Goal: Complete application form: Complete application form

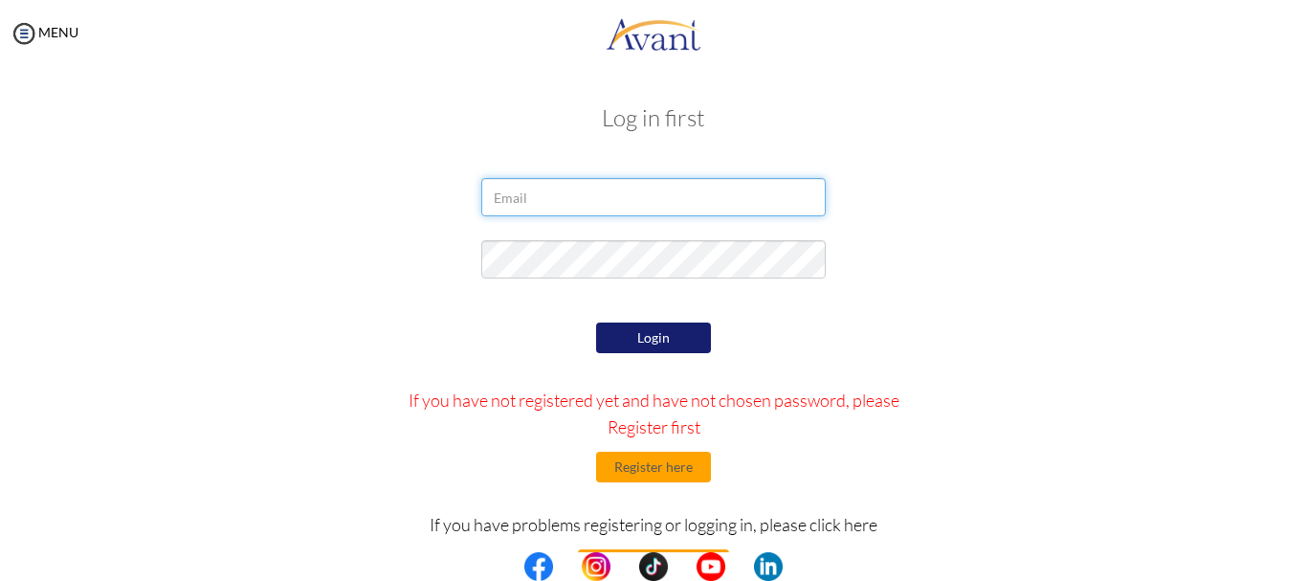
type input "yamuna karki623@gmail.com"
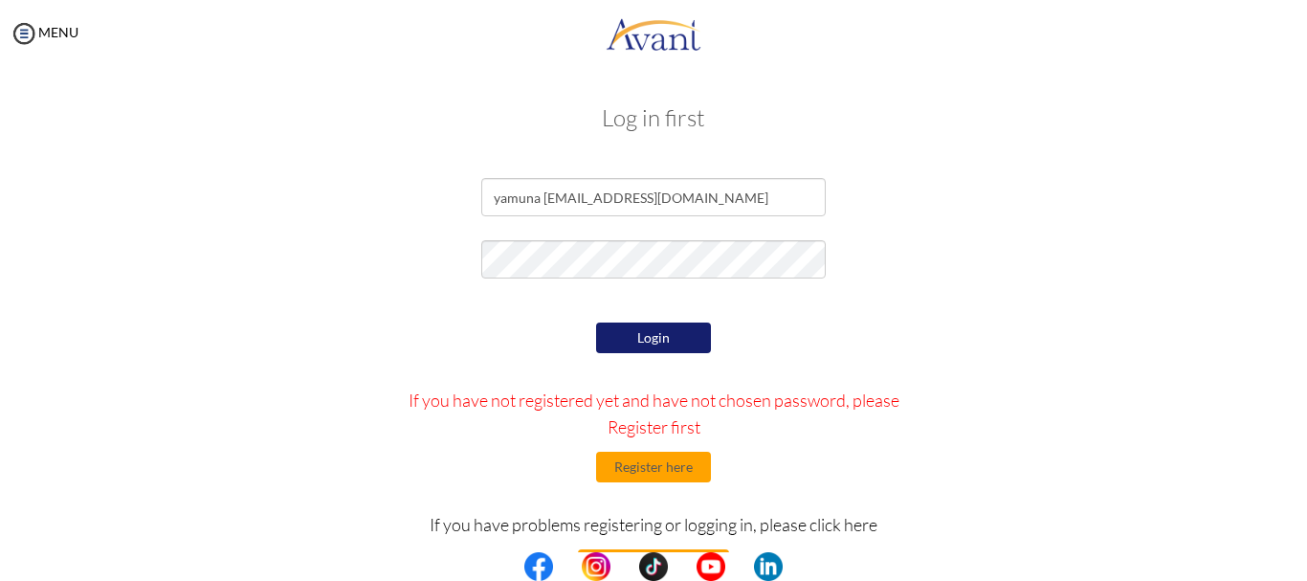
click at [651, 340] on button "Login" at bounding box center [653, 338] width 115 height 31
click at [667, 478] on button "Register here" at bounding box center [653, 467] width 115 height 31
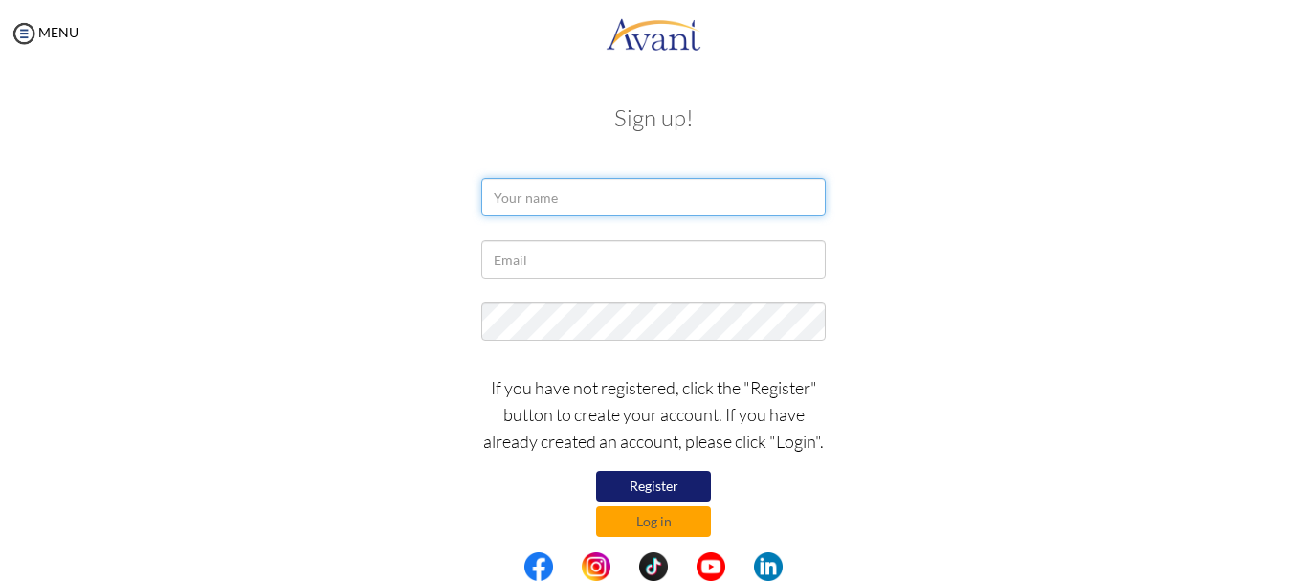
click at [527, 194] on input "text" at bounding box center [653, 197] width 345 height 38
type input "yamuna"
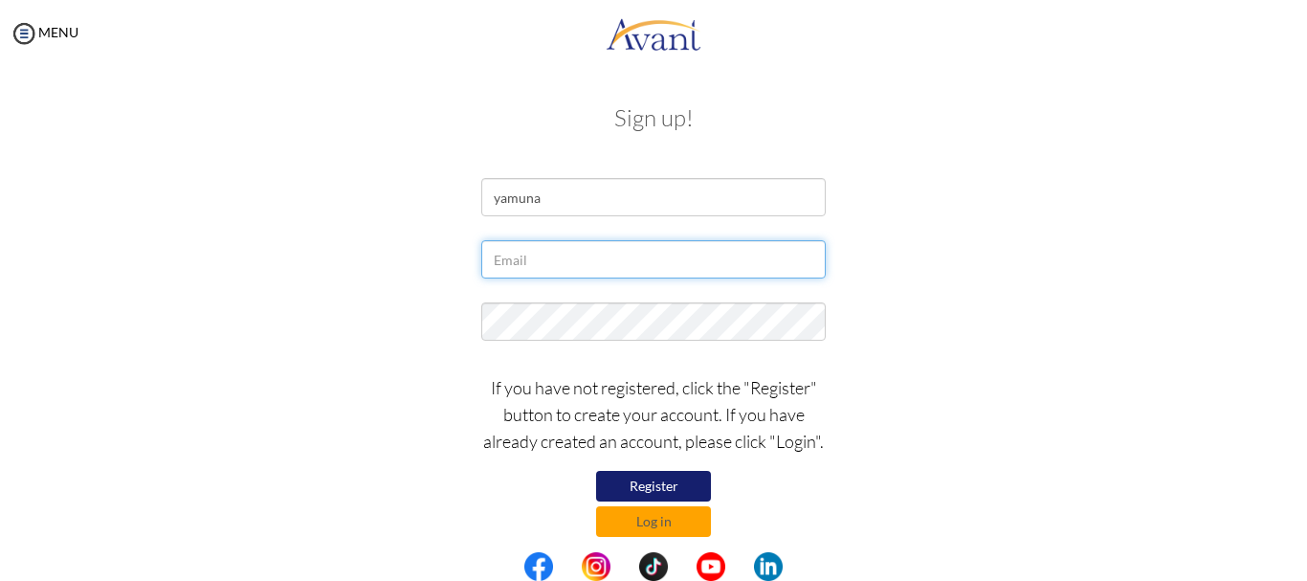
click at [500, 260] on input "text" at bounding box center [653, 259] width 345 height 38
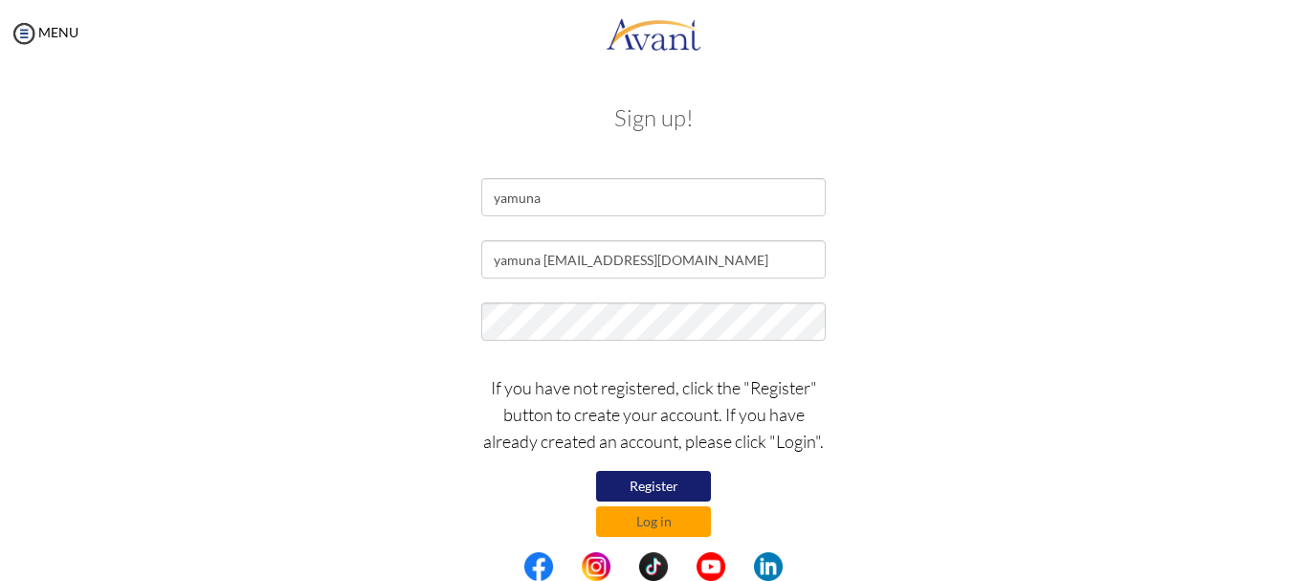
click at [477, 505] on div "If you have not registered, click the "Register" button to create your account.…" at bounding box center [653, 451] width 373 height 172
click at [660, 487] on button "Register" at bounding box center [653, 486] width 115 height 31
click at [663, 481] on button "Register" at bounding box center [653, 486] width 115 height 31
click at [544, 258] on input "yamuna karki623@gmail.com" at bounding box center [653, 259] width 345 height 38
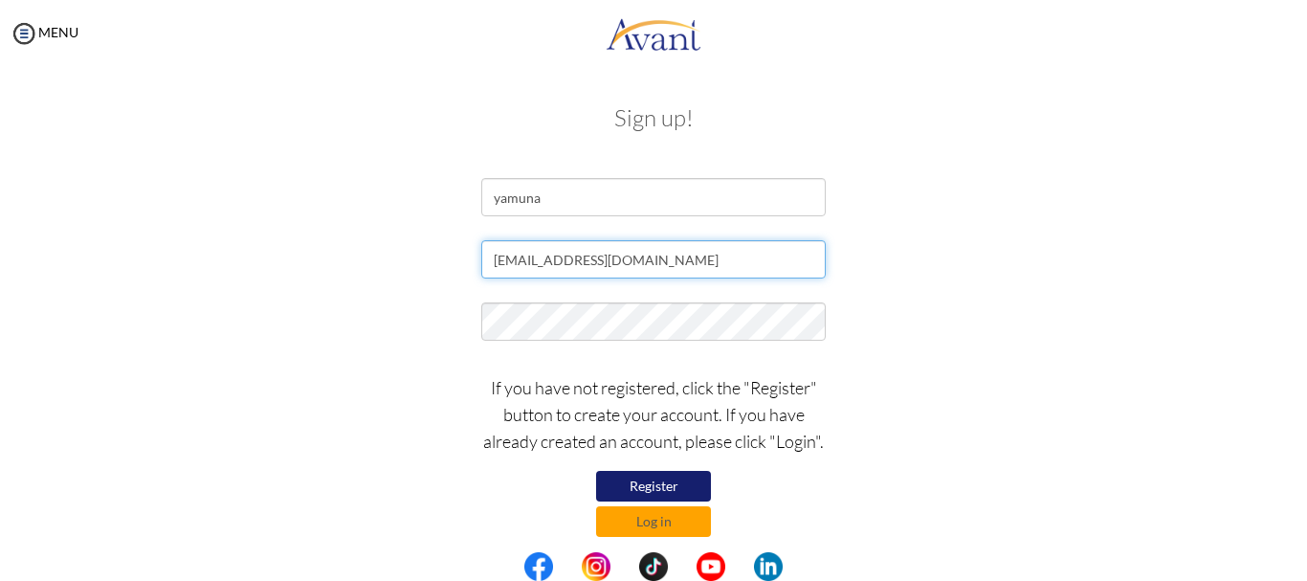
type input "[EMAIL_ADDRESS][DOMAIN_NAME]"
click at [433, 486] on div "If you have not registered, click the "Register" button to create your account.…" at bounding box center [654, 451] width 1120 height 172
click at [673, 522] on button "Log in" at bounding box center [653, 521] width 115 height 31
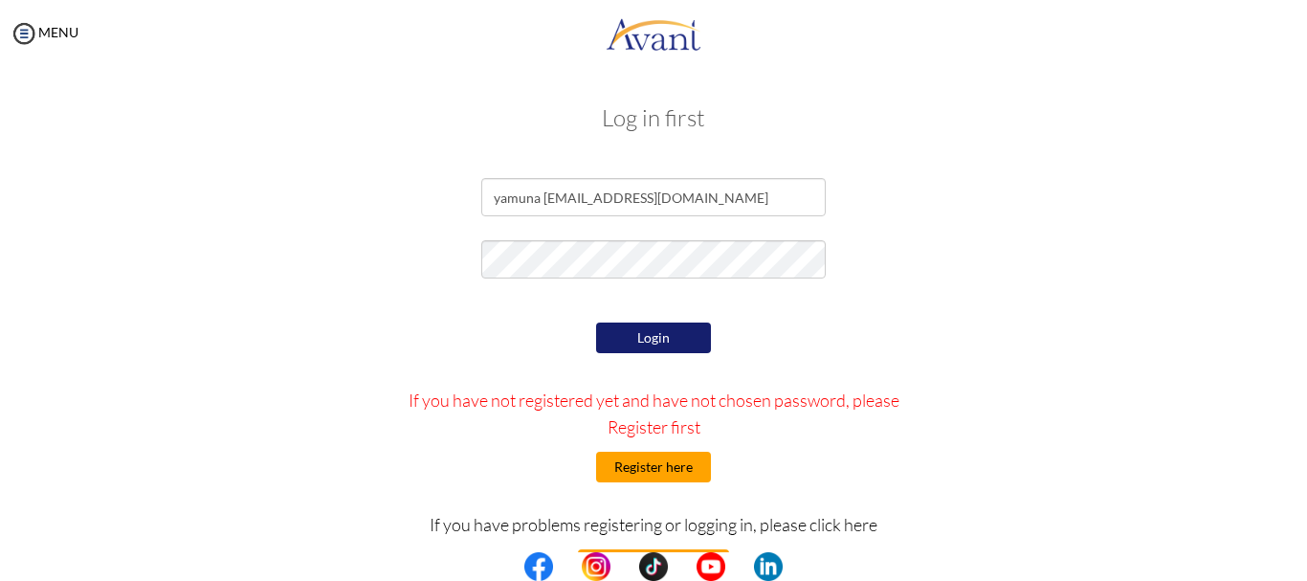
click at [655, 461] on button "Register here" at bounding box center [653, 467] width 115 height 31
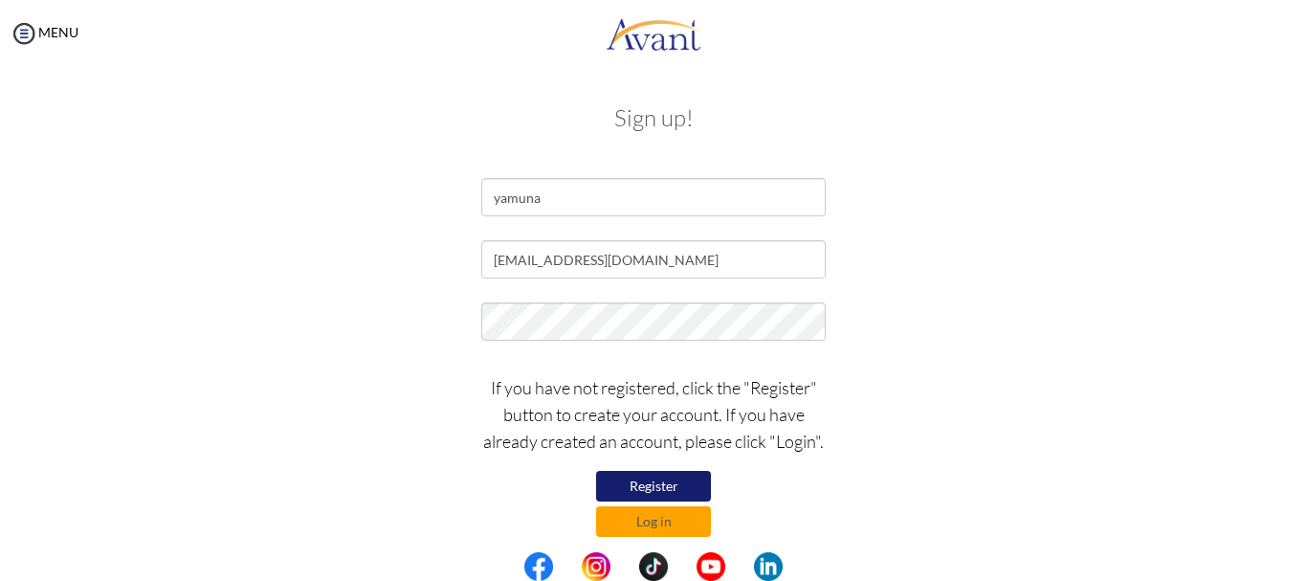
click at [657, 483] on button "Register" at bounding box center [653, 486] width 115 height 31
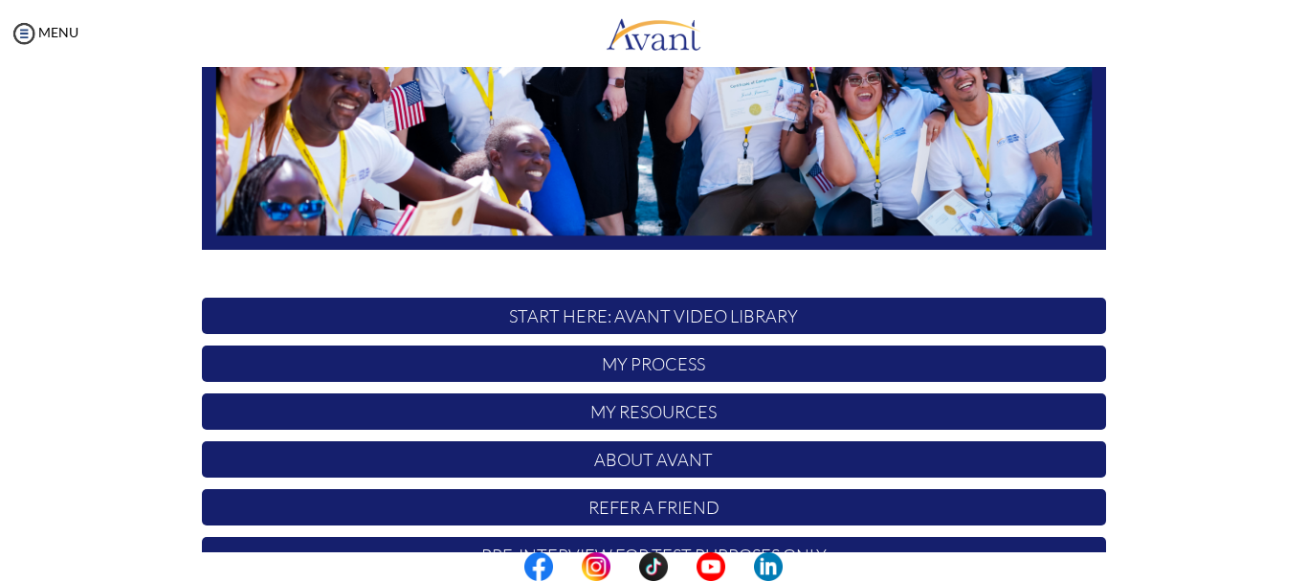
scroll to position [482, 0]
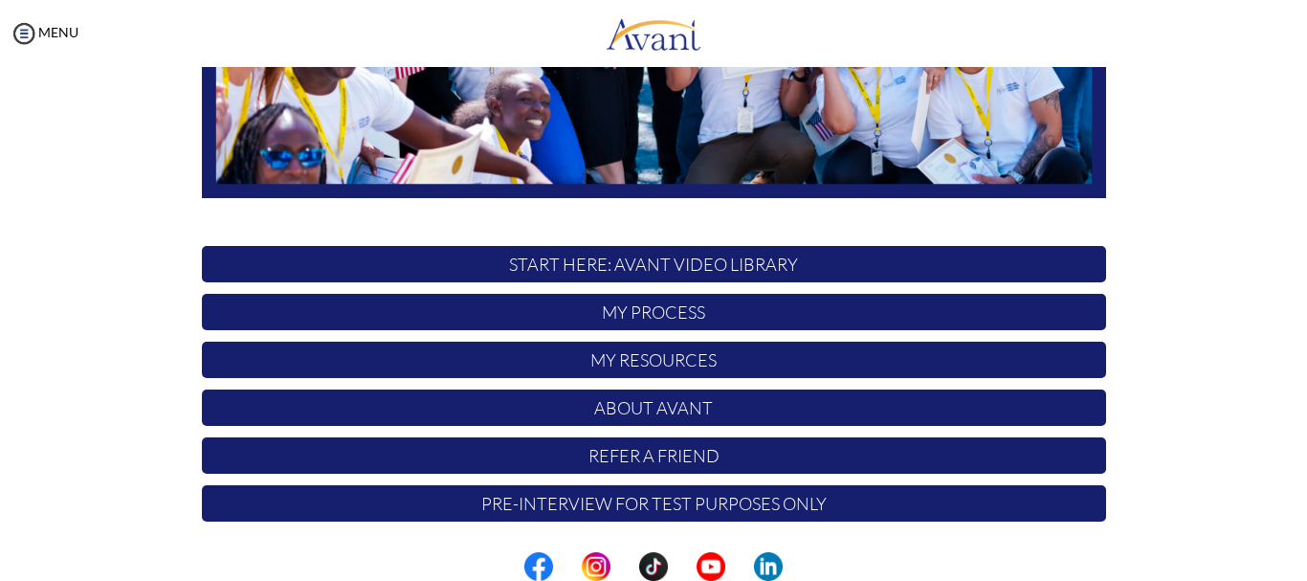
click at [702, 260] on p "START HERE: Avant Video Library" at bounding box center [654, 264] width 904 height 36
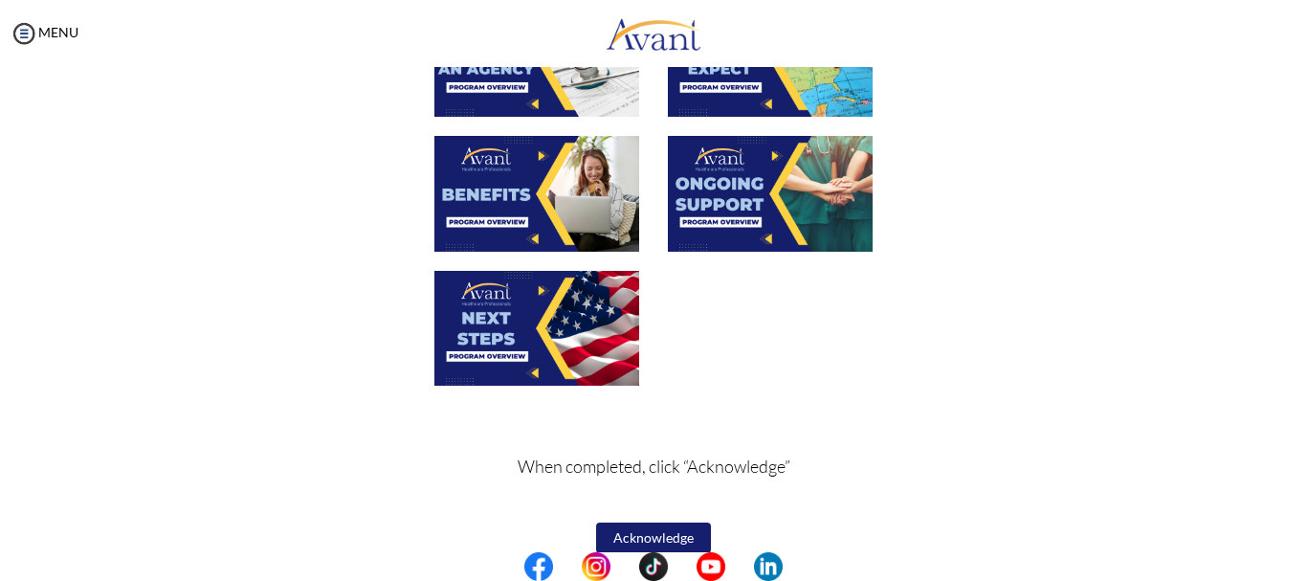
scroll to position [735, 0]
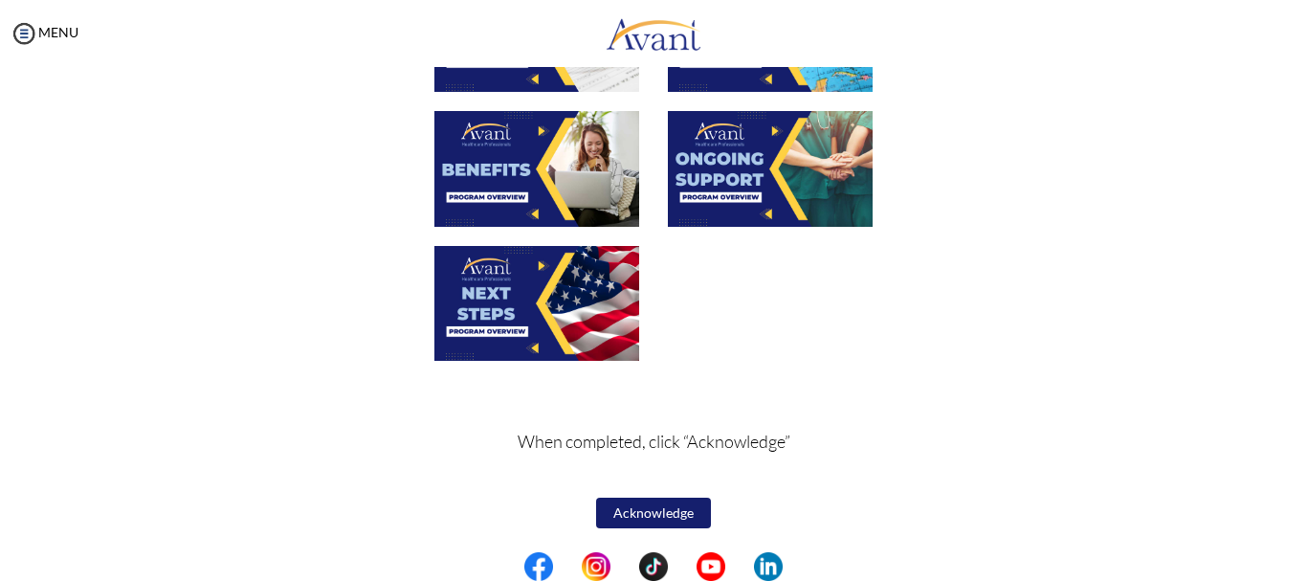
click at [668, 513] on button "Acknowledge" at bounding box center [653, 513] width 115 height 31
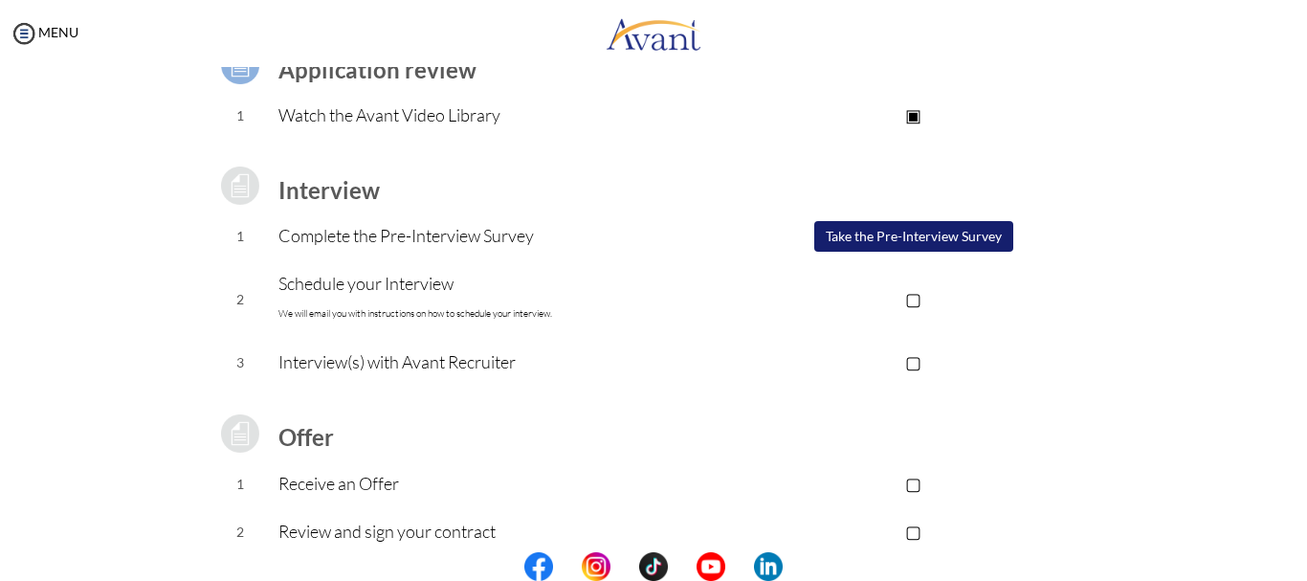
scroll to position [141, 0]
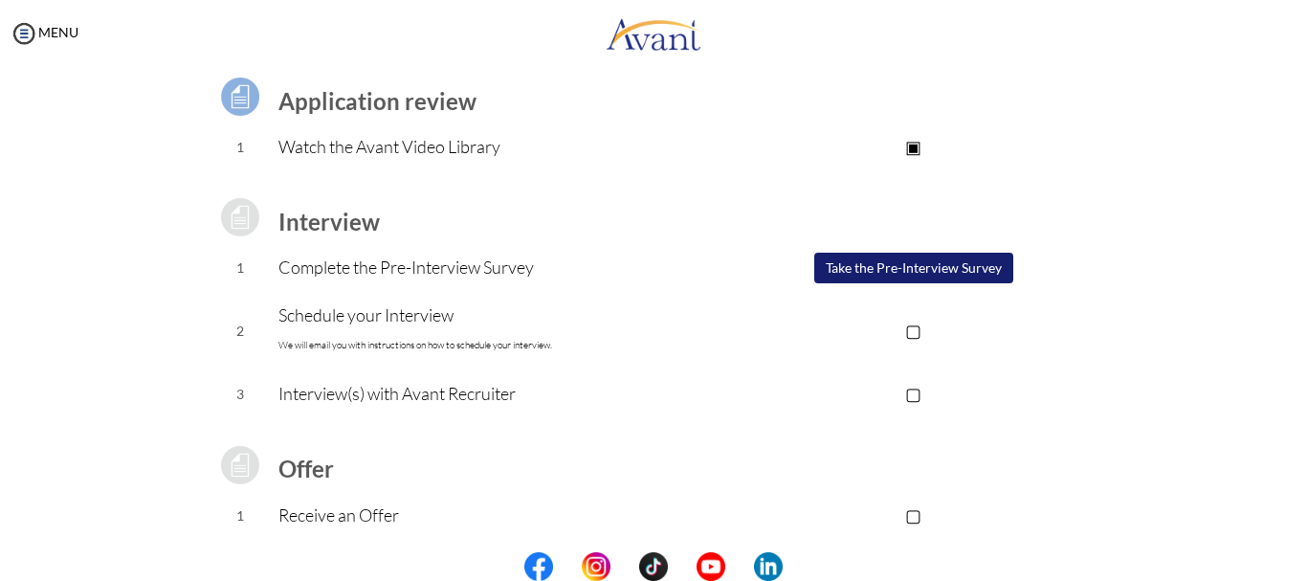
click at [870, 269] on button "Take the Pre-Interview Survey" at bounding box center [913, 268] width 199 height 31
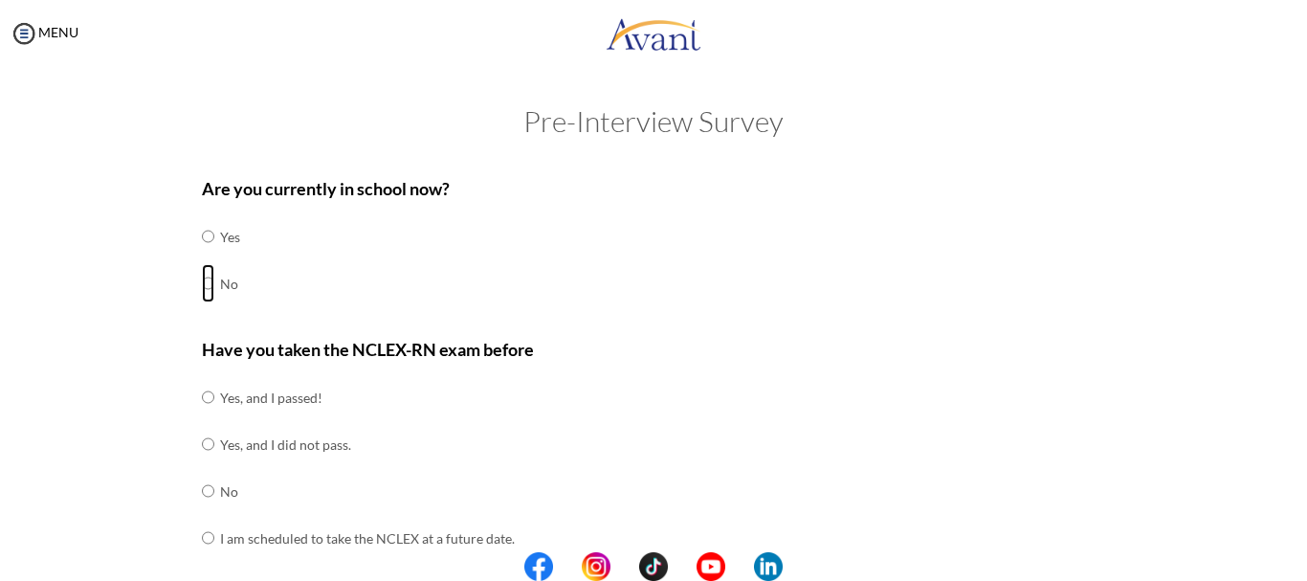
click at [202, 256] on input "radio" at bounding box center [208, 236] width 12 height 38
radio input "true"
click at [202, 400] on input "radio" at bounding box center [208, 397] width 12 height 38
radio input "true"
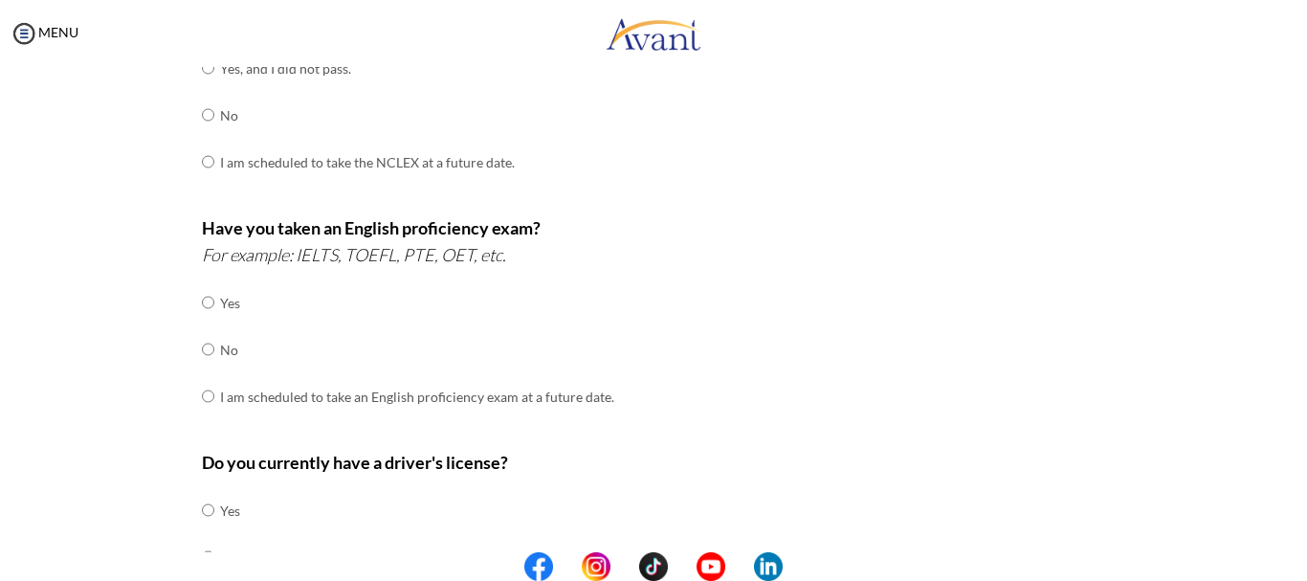
scroll to position [386, 0]
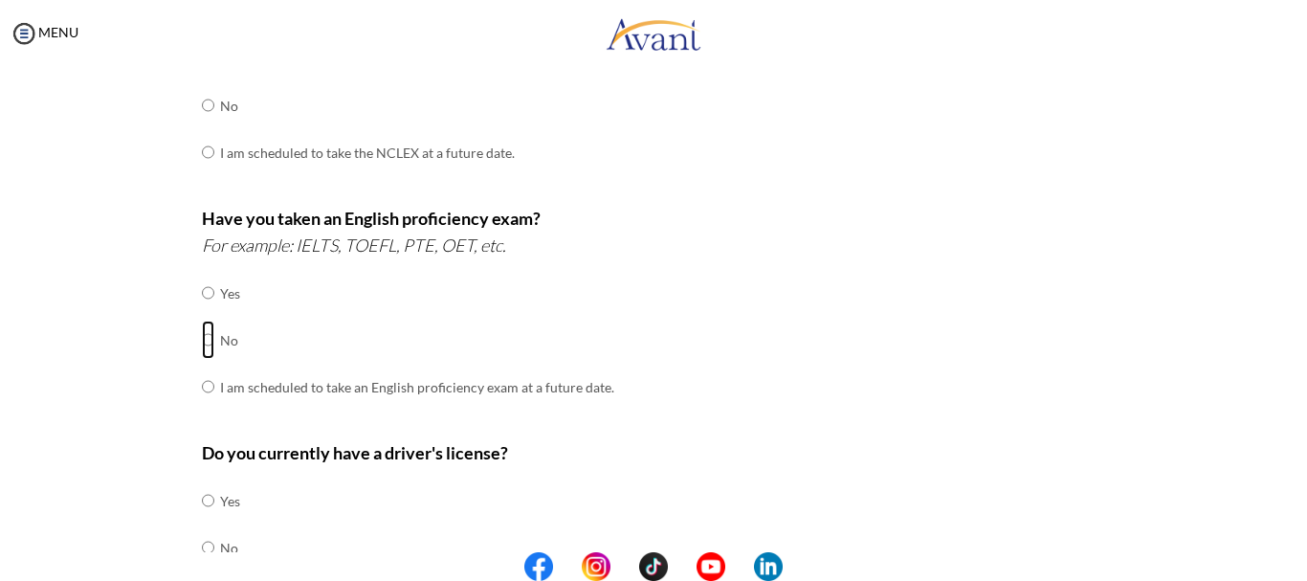
click at [202, 312] on input "radio" at bounding box center [208, 293] width 12 height 38
radio input "true"
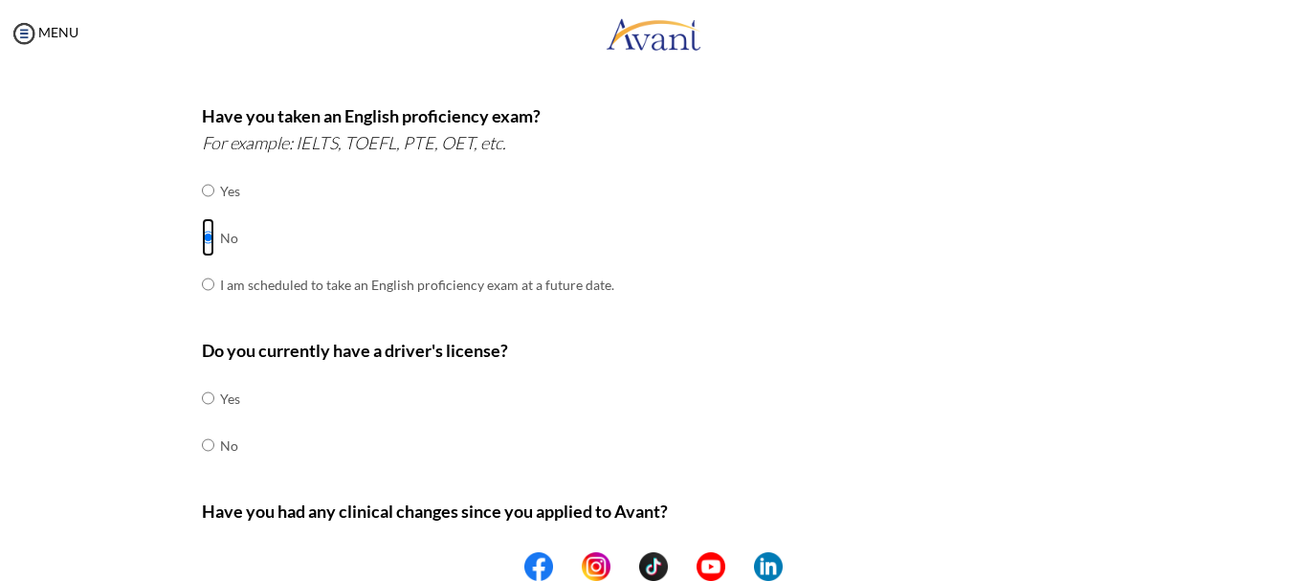
scroll to position [491, 0]
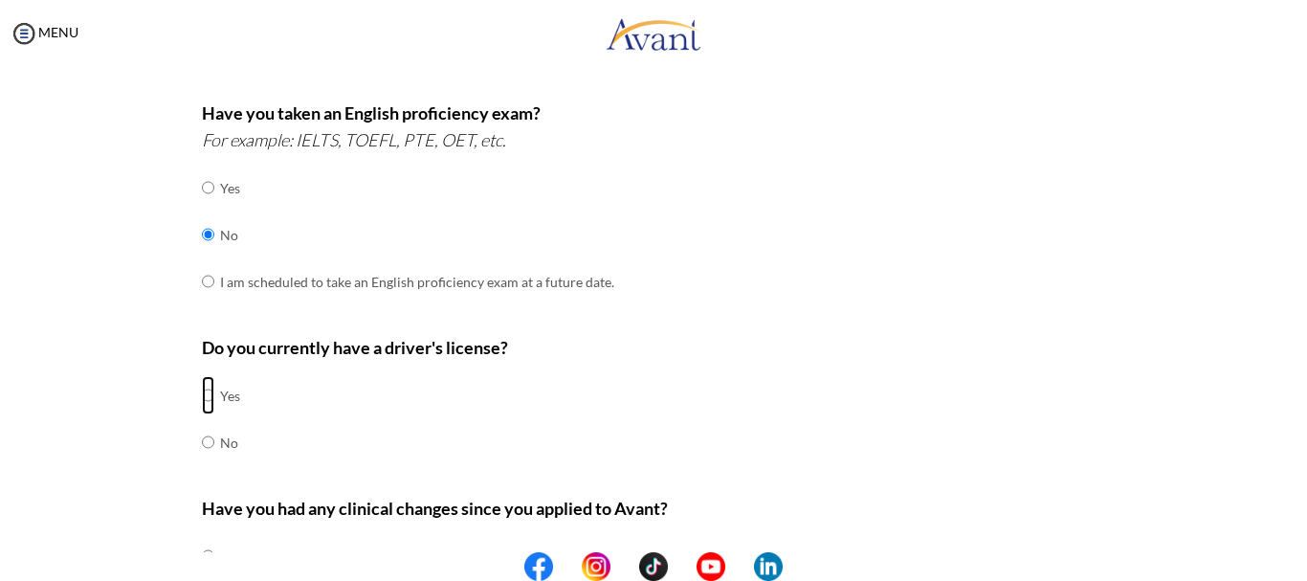
click at [204, 394] on input "radio" at bounding box center [208, 395] width 12 height 38
radio input "true"
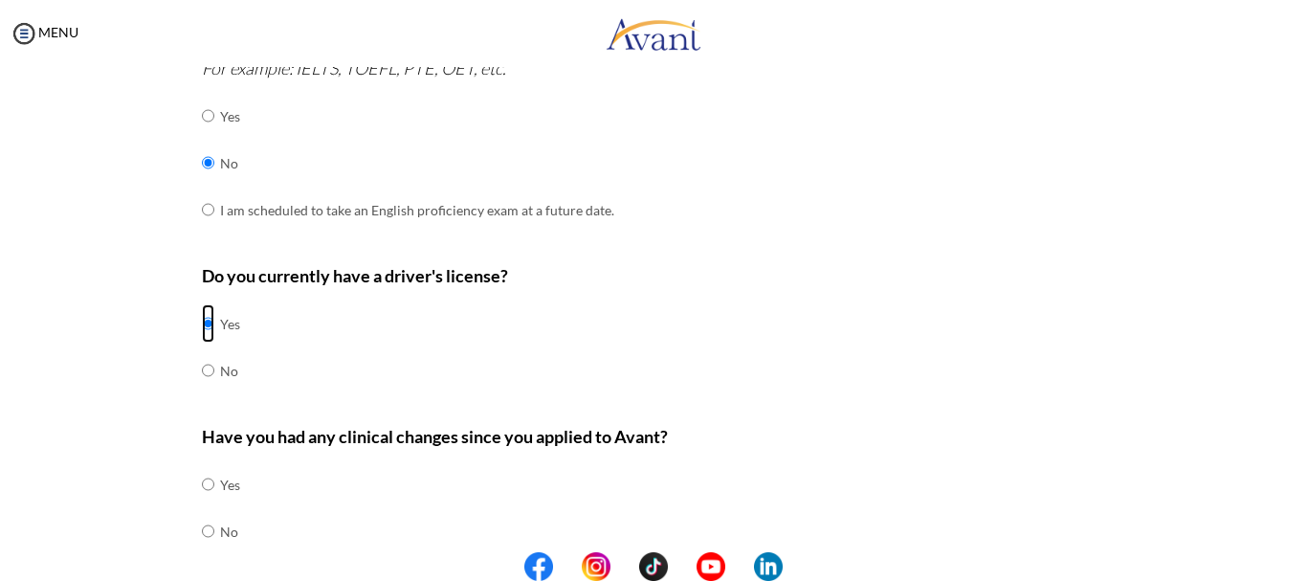
scroll to position [644, 0]
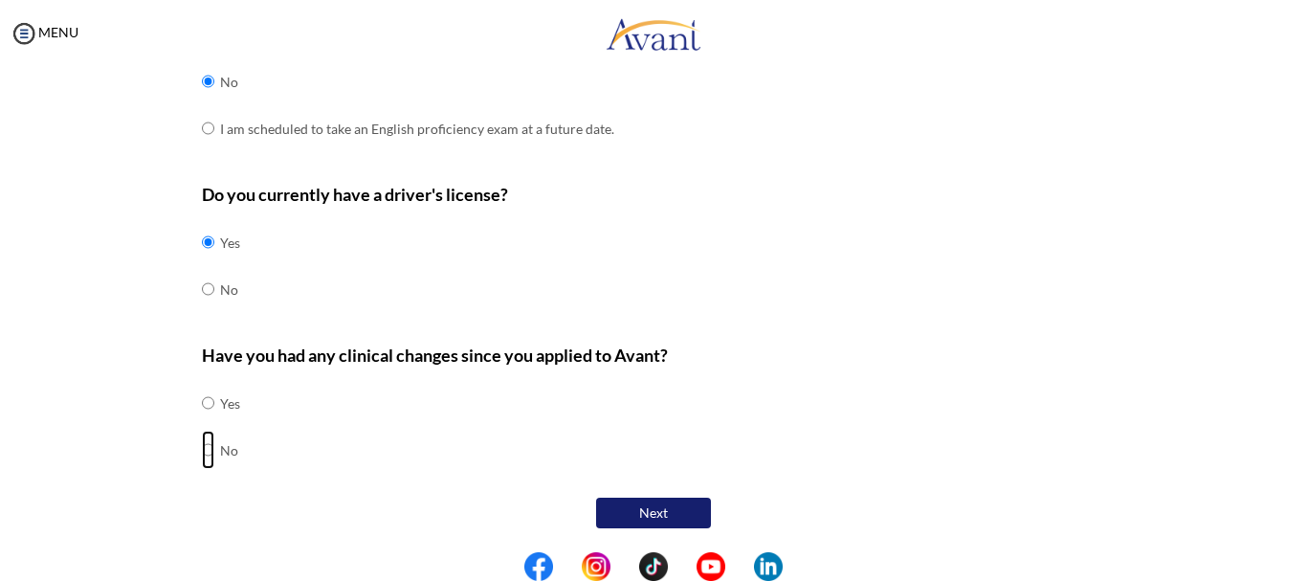
click at [202, 422] on input "radio" at bounding box center [208, 403] width 12 height 38
radio input "true"
click at [633, 523] on button "Next" at bounding box center [653, 513] width 115 height 31
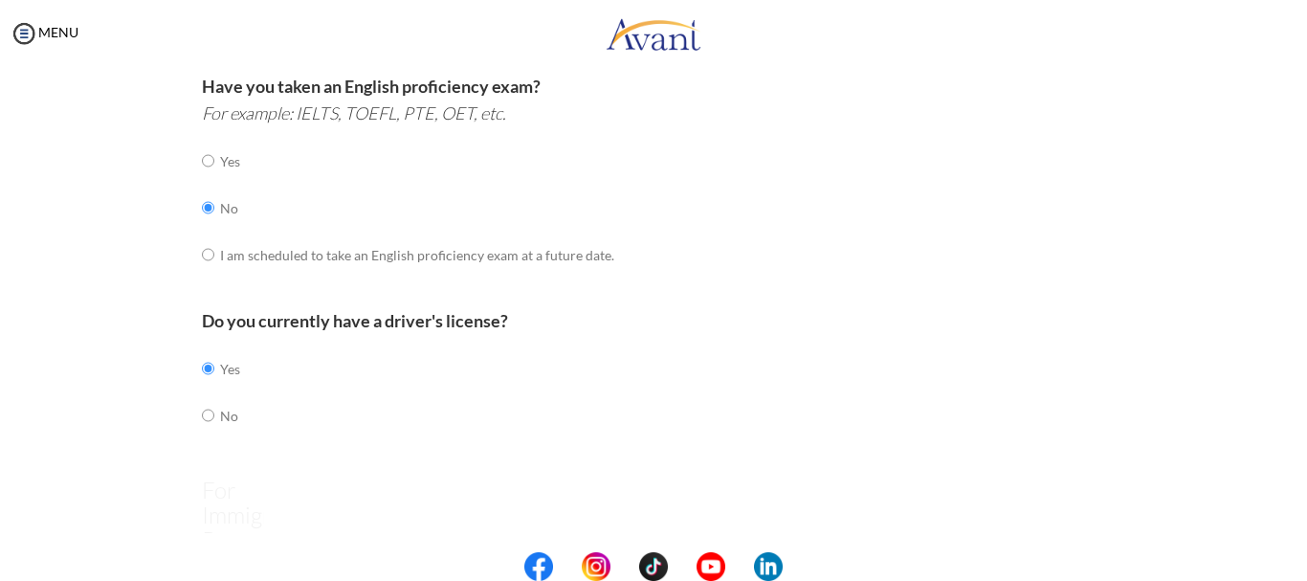
scroll to position [38, 0]
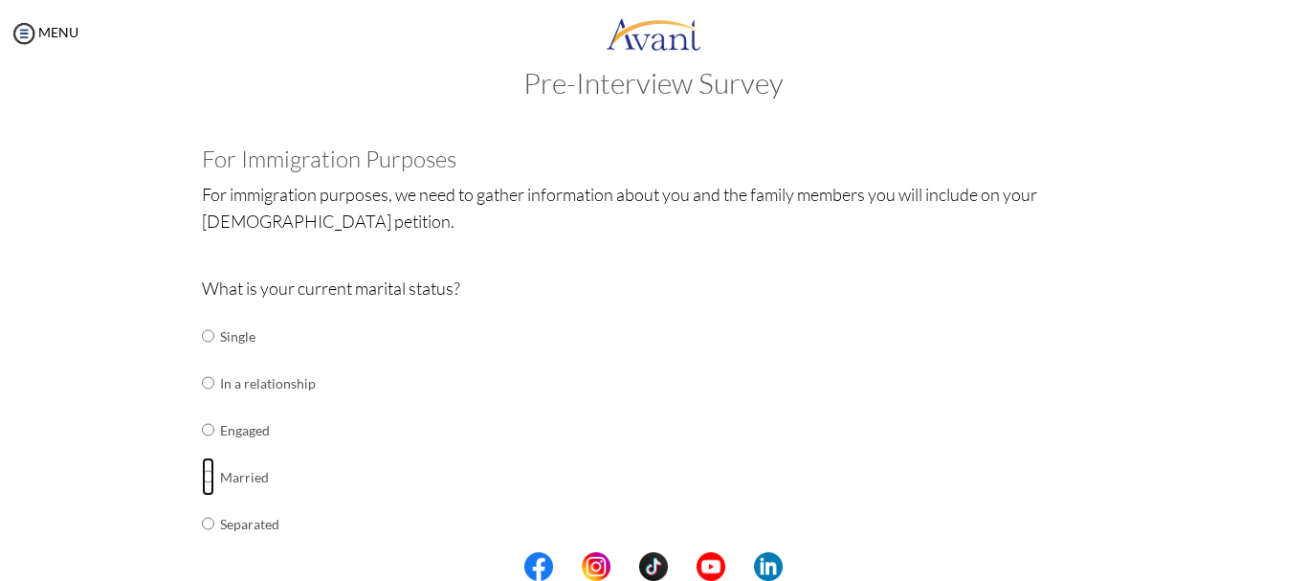
click at [202, 355] on input "radio" at bounding box center [208, 336] width 12 height 38
radio input "true"
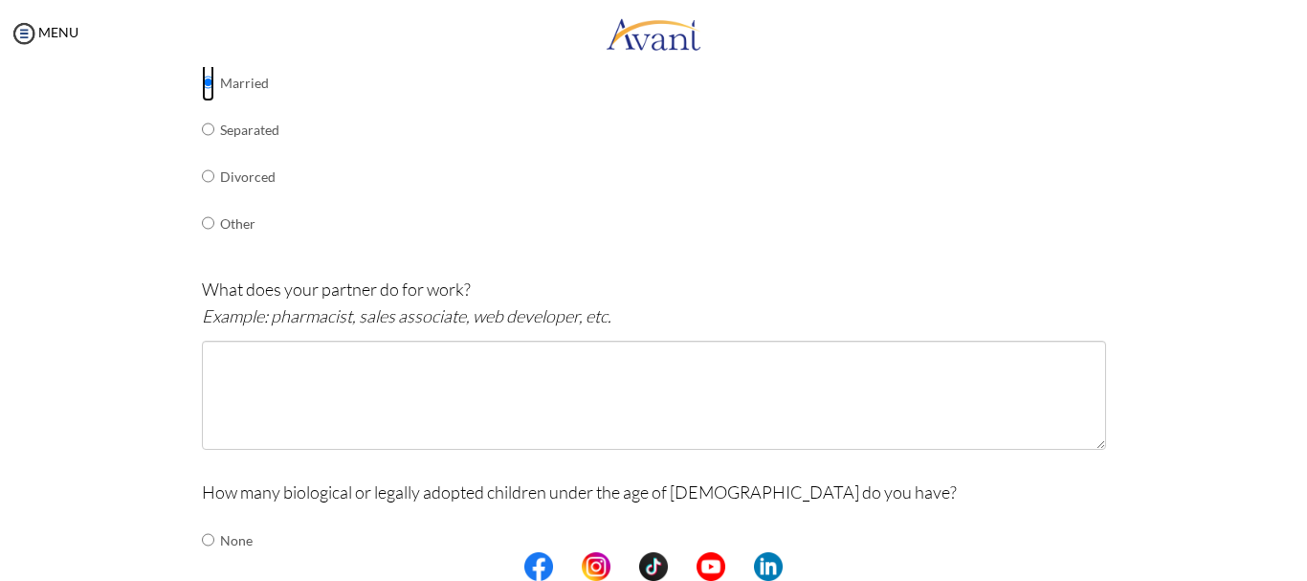
scroll to position [434, 0]
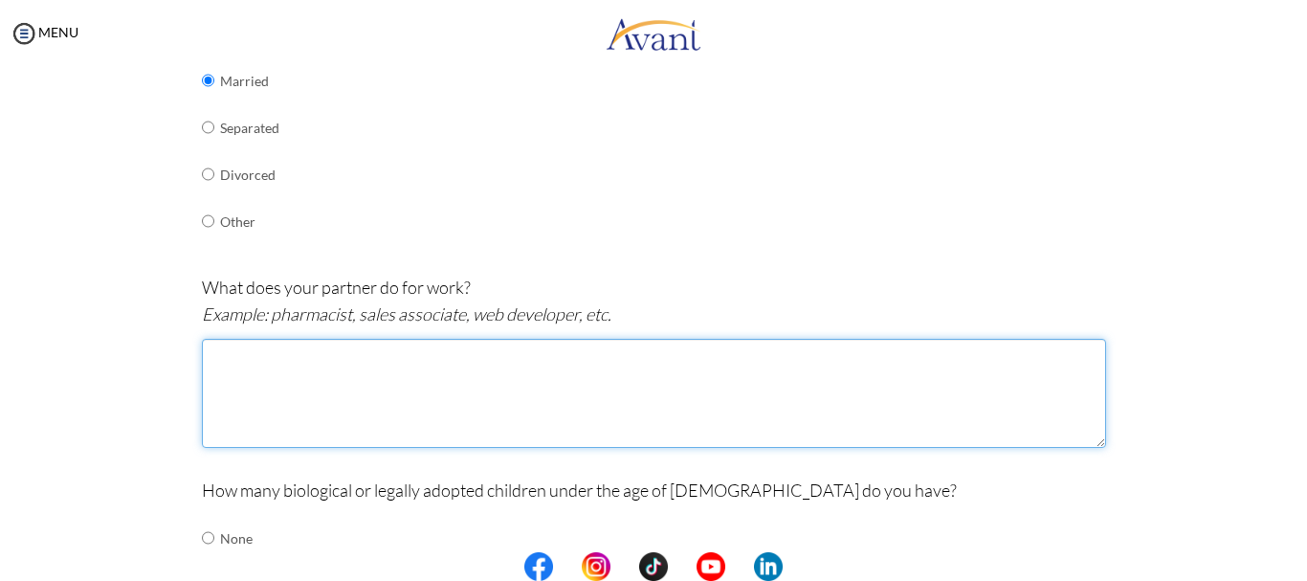
click at [283, 401] on textarea at bounding box center [654, 393] width 904 height 109
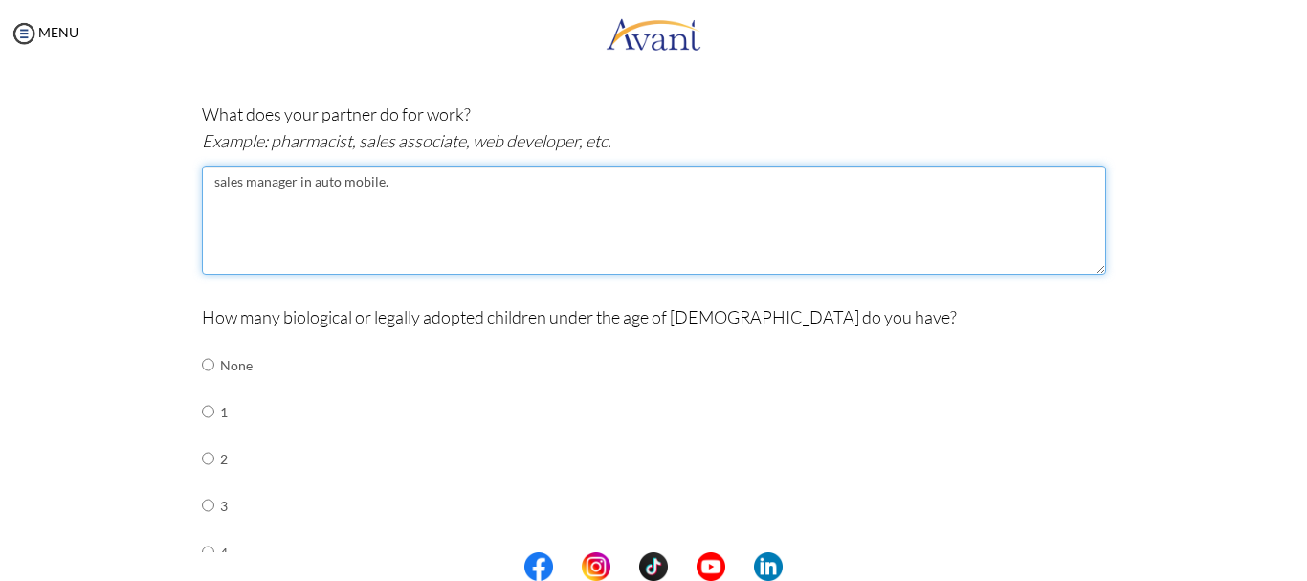
scroll to position [609, 0]
type textarea "sales manager in auto mobile."
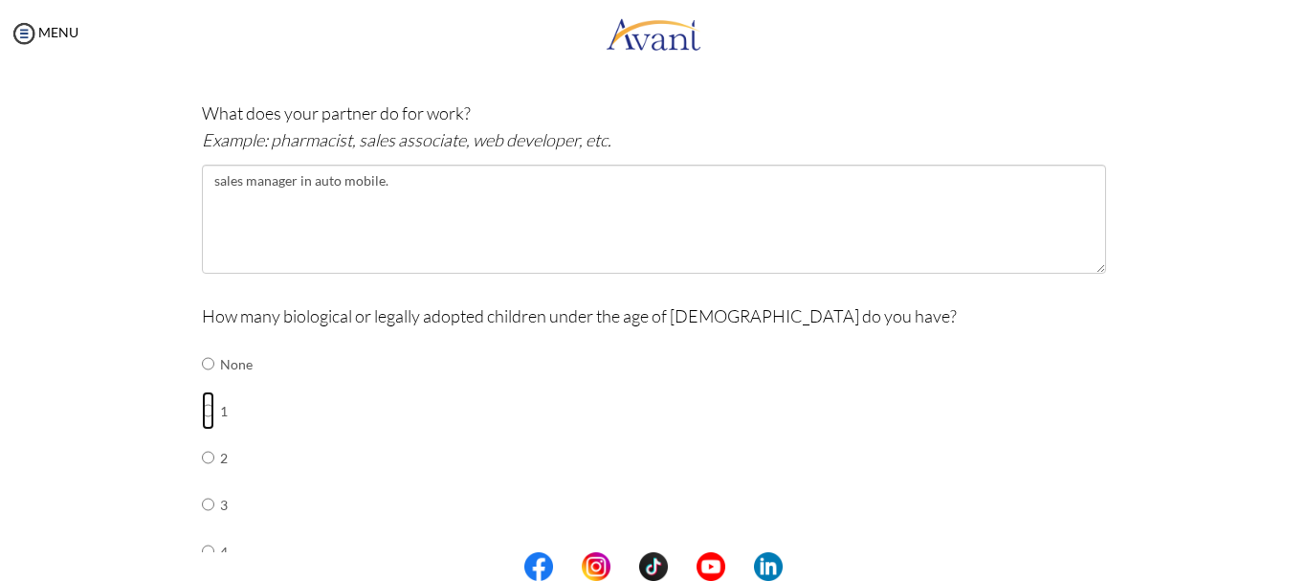
click at [202, 383] on input "radio" at bounding box center [208, 364] width 12 height 38
radio input "true"
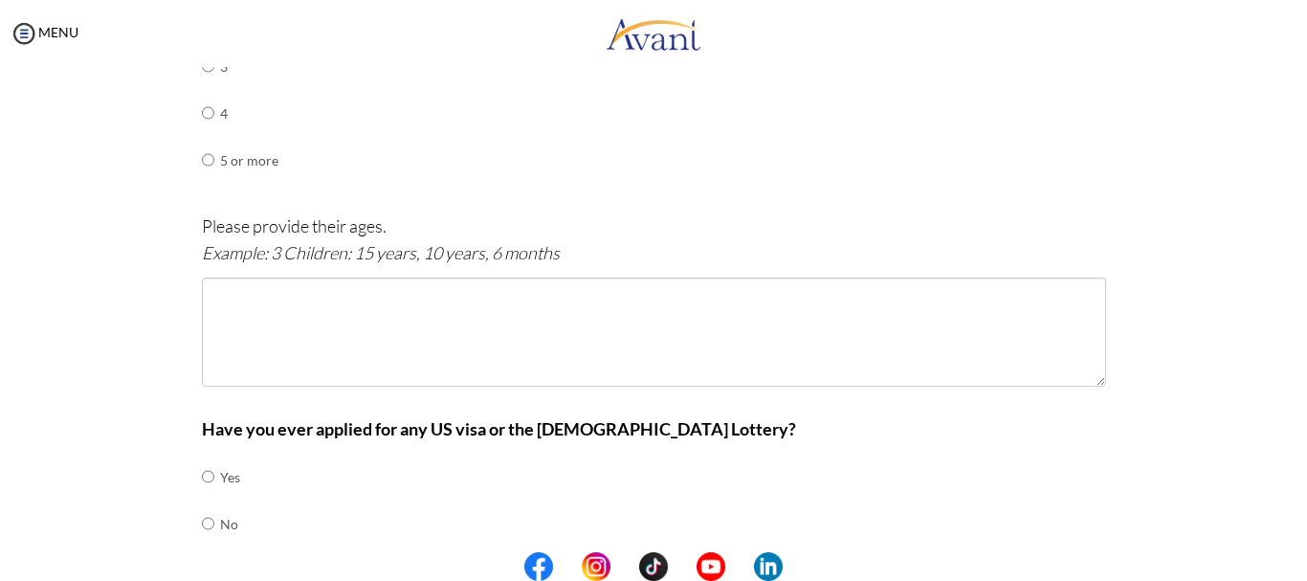
scroll to position [1049, 0]
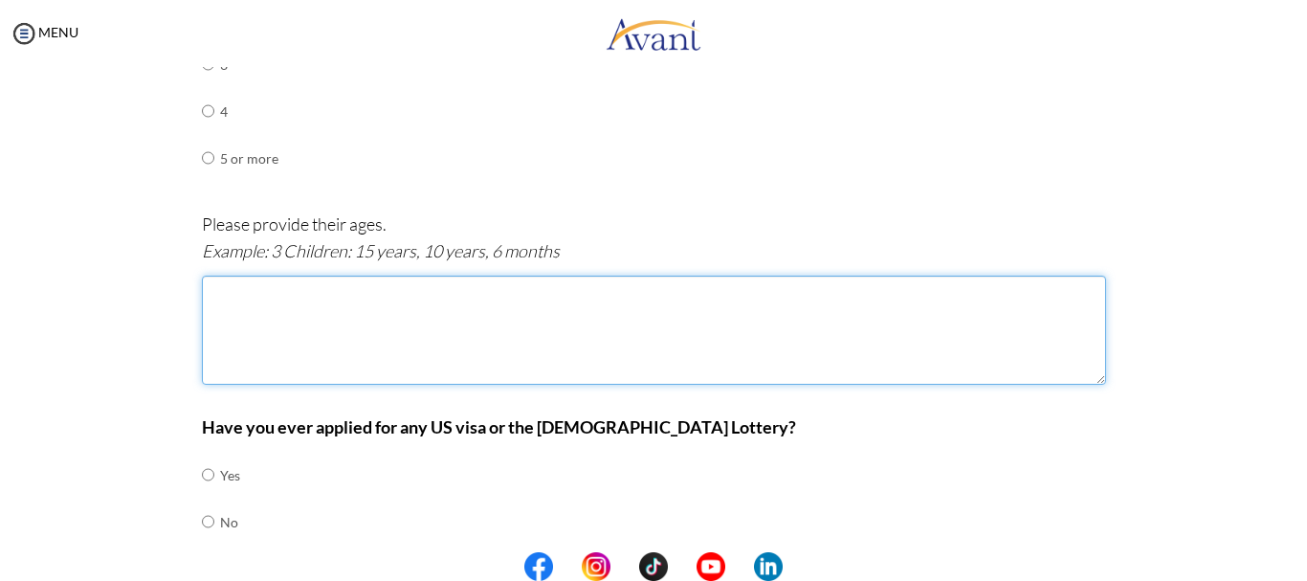
click at [300, 331] on textarea at bounding box center [654, 330] width 904 height 109
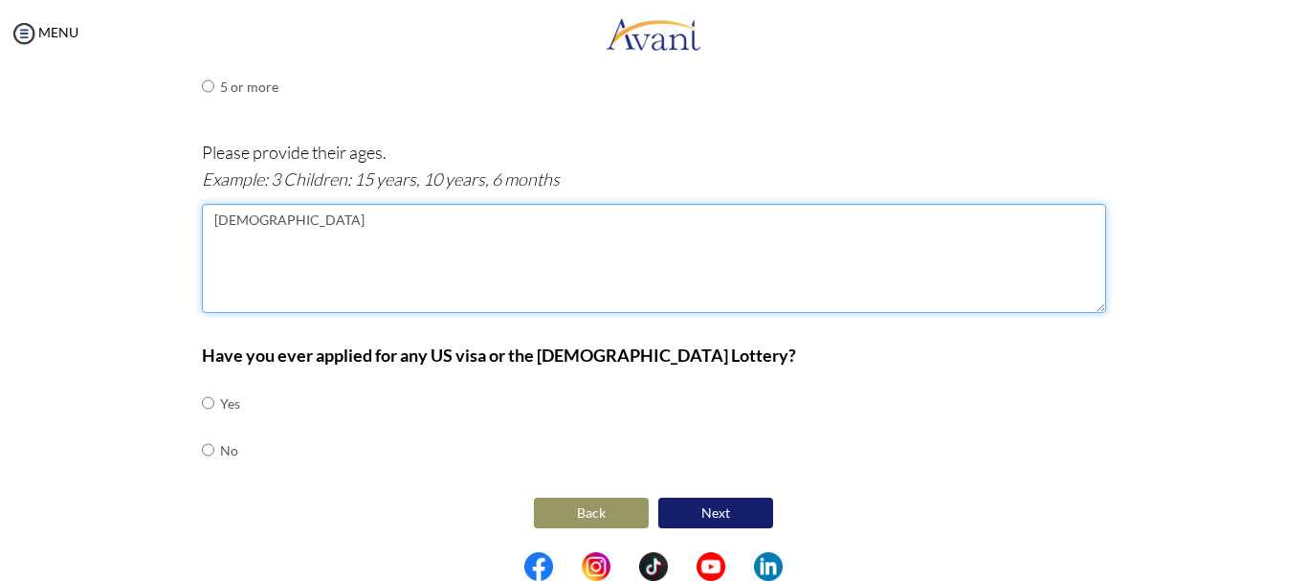
type textarea "6 years old"
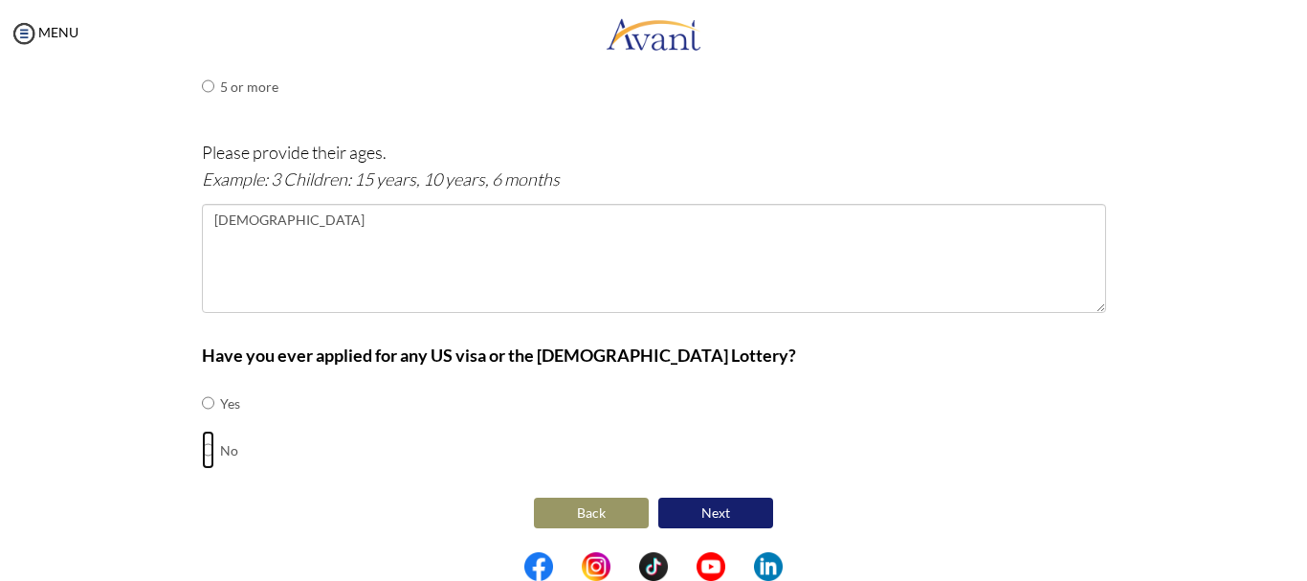
click at [202, 422] on input "radio" at bounding box center [208, 403] width 12 height 38
radio input "true"
click at [712, 516] on button "Next" at bounding box center [715, 513] width 115 height 31
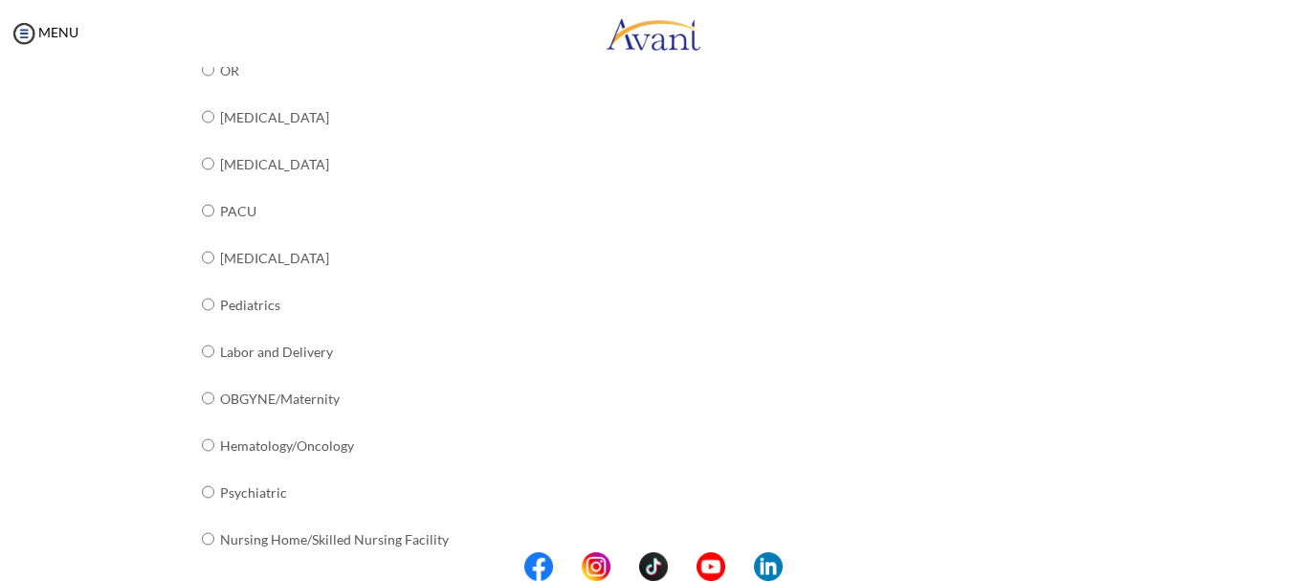
scroll to position [697, 0]
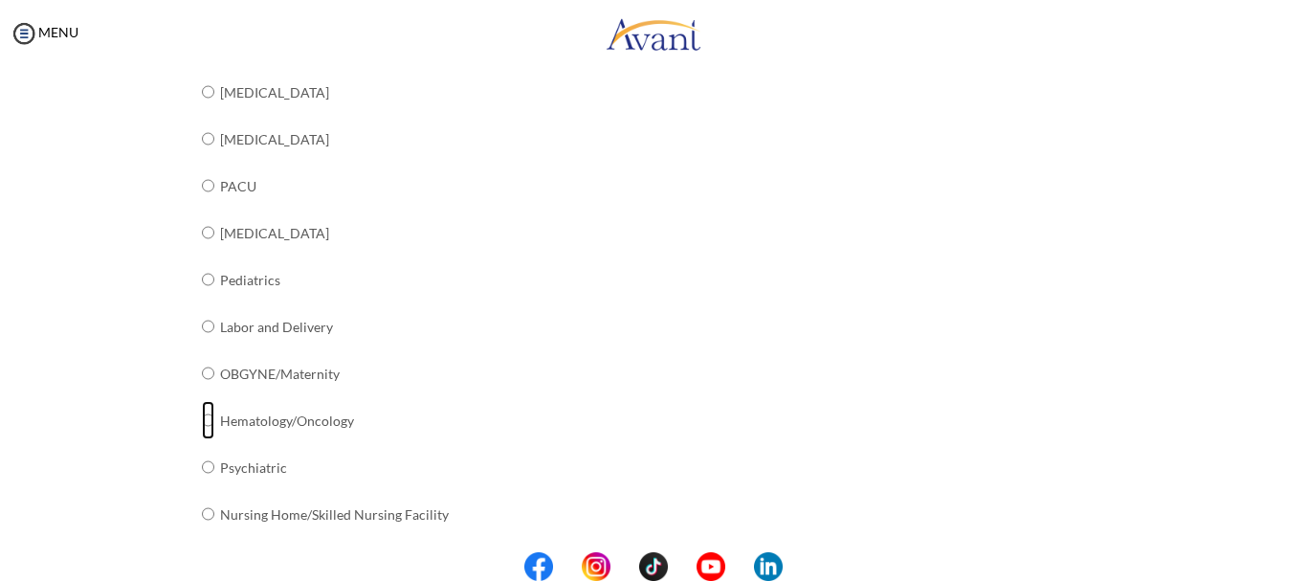
radio input "true"
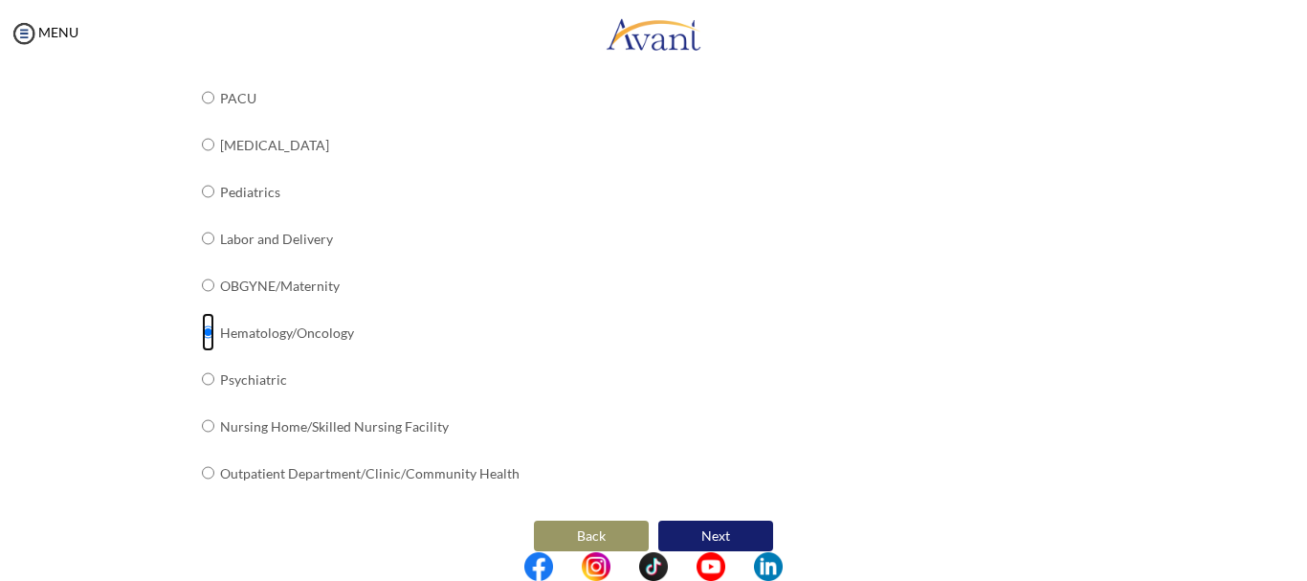
scroll to position [808, 0]
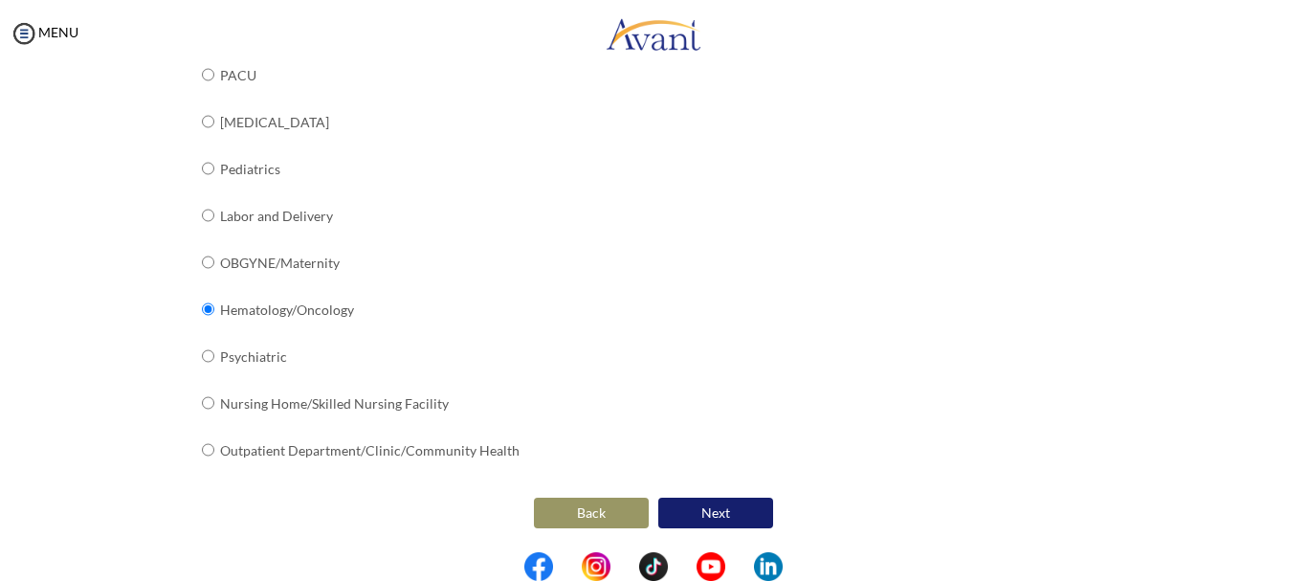
click at [709, 507] on button "Next" at bounding box center [715, 513] width 115 height 31
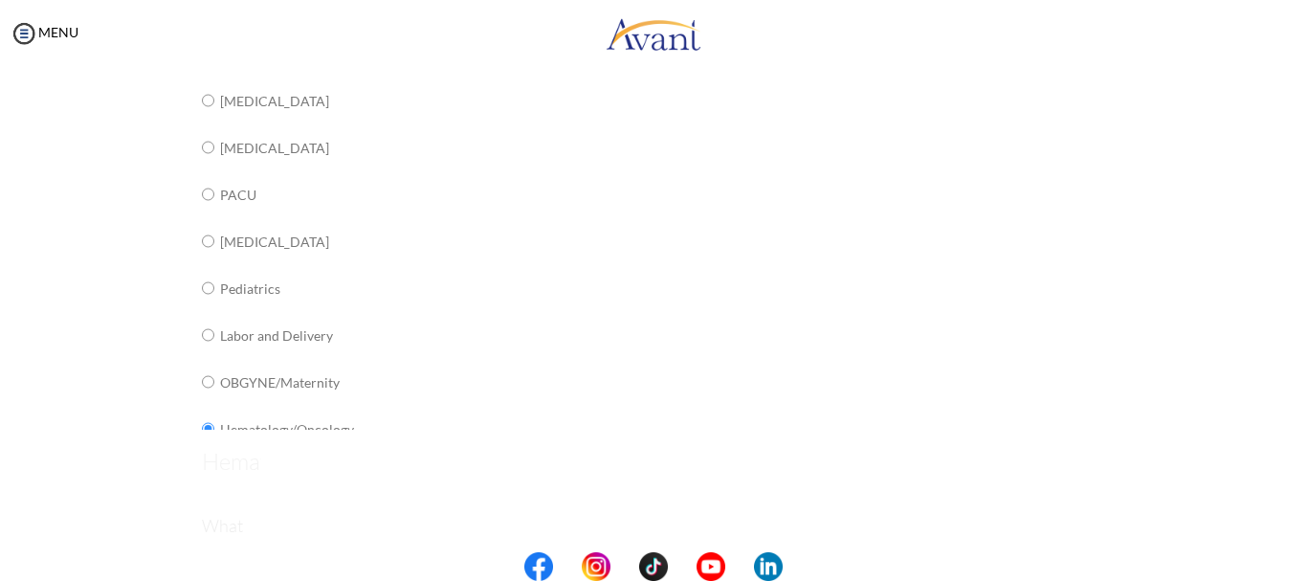
scroll to position [38, 0]
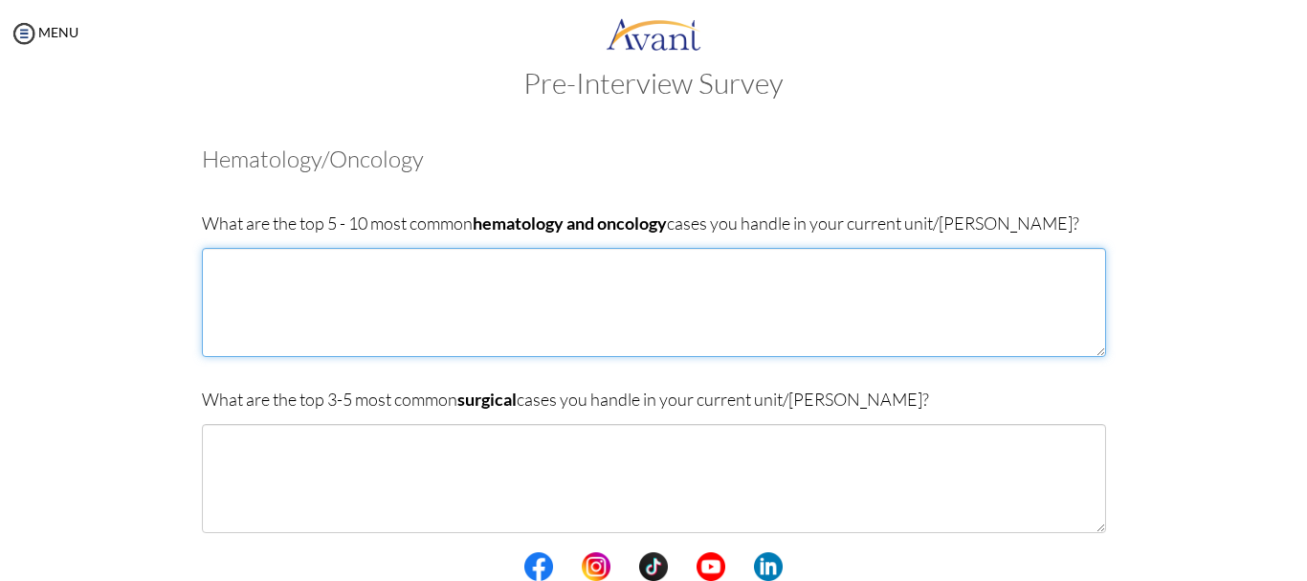
click at [301, 300] on textarea at bounding box center [654, 302] width 904 height 109
click at [328, 289] on textarea at bounding box center [654, 302] width 904 height 109
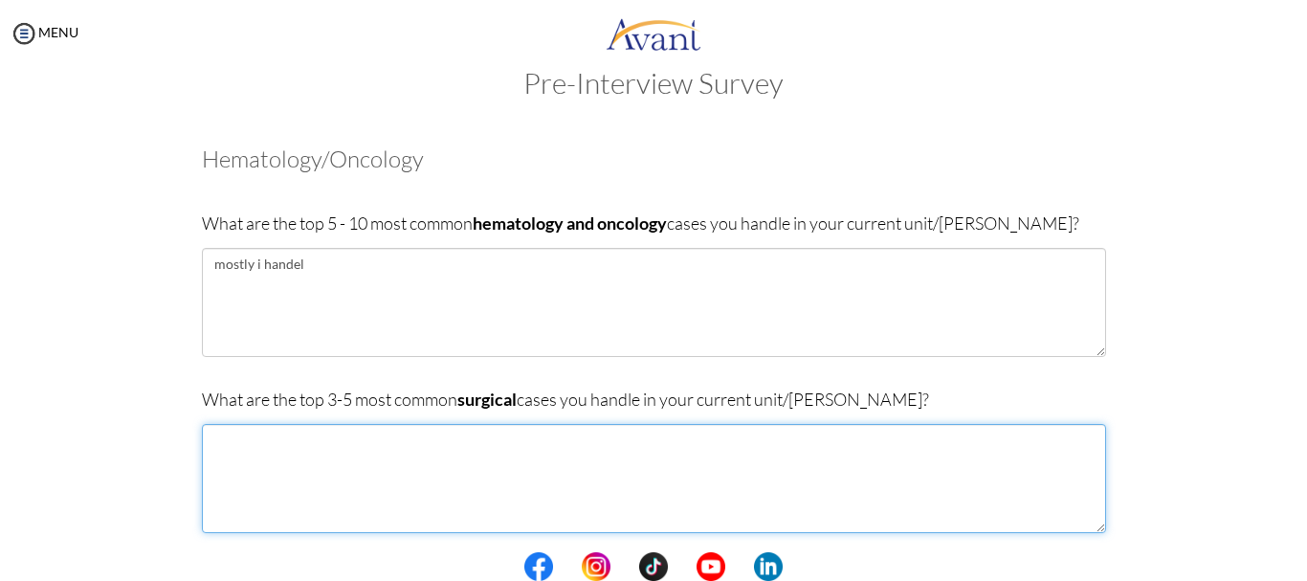
click at [225, 460] on textarea at bounding box center [654, 478] width 904 height 109
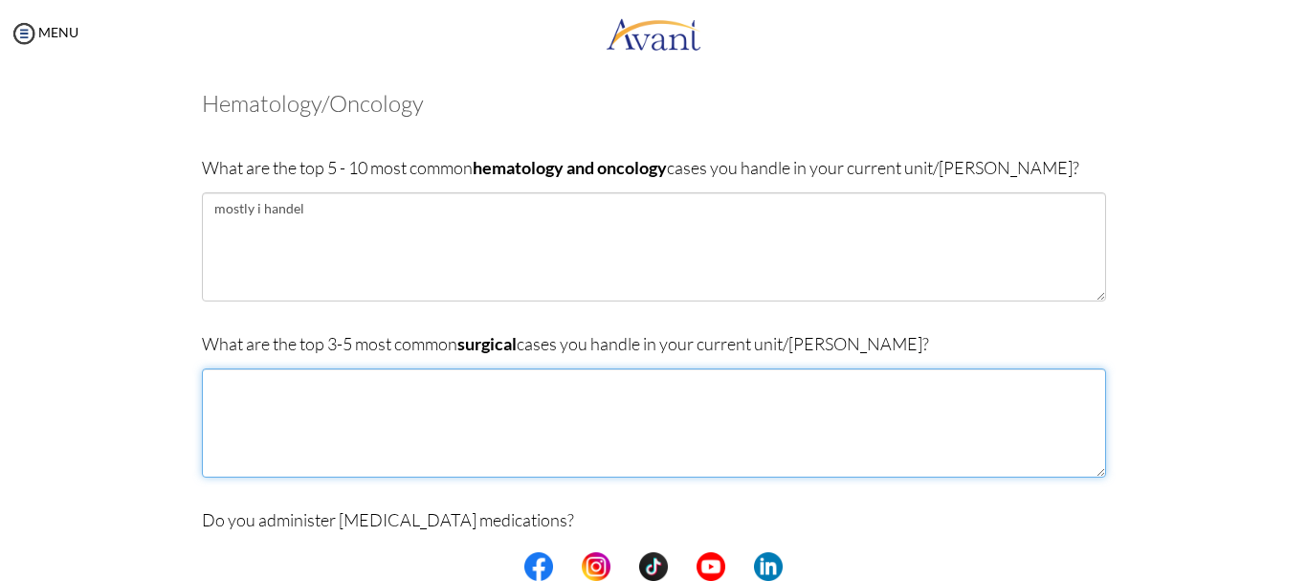
scroll to position [92, 0]
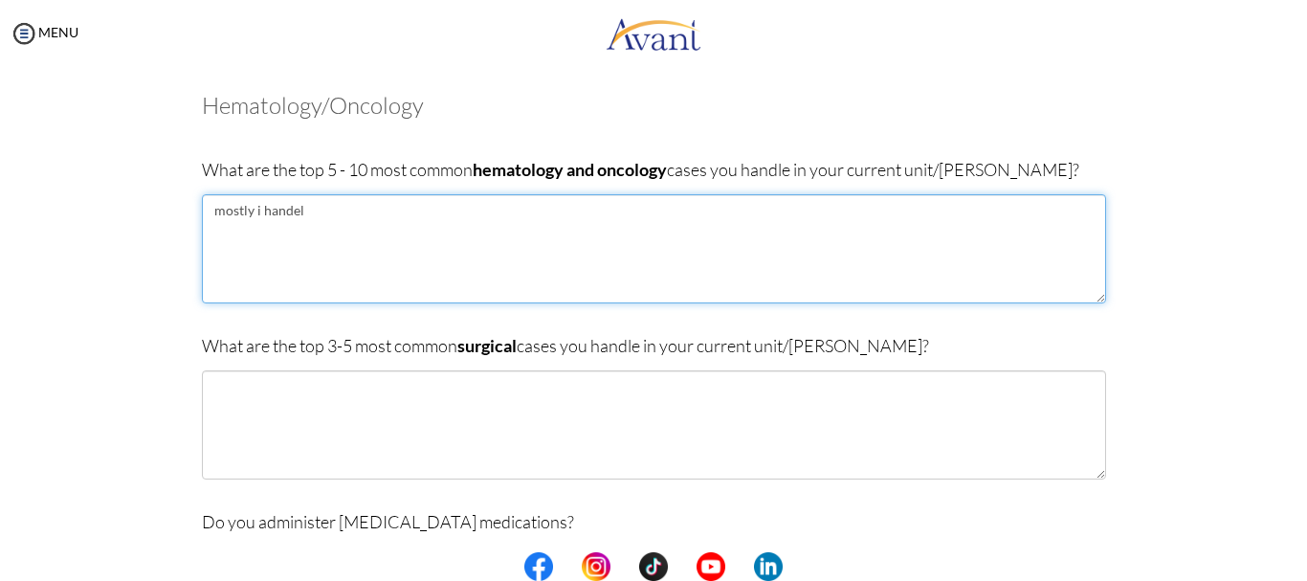
click at [314, 211] on textarea "mostly i handel" at bounding box center [654, 248] width 904 height 109
click at [386, 197] on textarea "mostly i handel ca lungs," at bounding box center [654, 248] width 904 height 109
click at [295, 215] on textarea "mostly i handel ca lungs," at bounding box center [654, 248] width 904 height 109
click at [388, 223] on textarea "mostly i handle ca lungs," at bounding box center [654, 248] width 904 height 109
click at [346, 210] on textarea "mostly i handle ca lungs,lymphoma," at bounding box center [654, 248] width 904 height 109
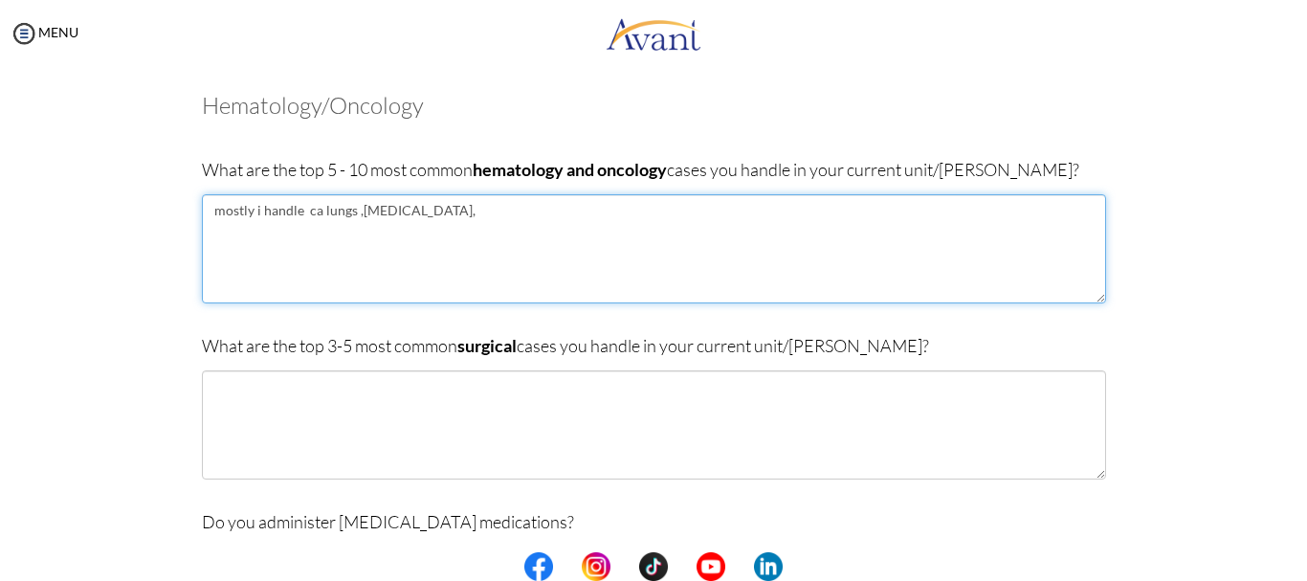
click at [426, 216] on textarea "mostly i handle ca lungs ,lymphoma," at bounding box center [654, 248] width 904 height 109
click at [838, 215] on textarea "mostly i handle ca lungs ,lymphoma , ca gallbladder, ca rectum,and ca breast mo…" at bounding box center [654, 248] width 904 height 109
click at [946, 209] on textarea "mostly i handle ca lungs ,lymphoma , ca gallbladder, ca rectum,and ca breast mo…" at bounding box center [654, 248] width 904 height 109
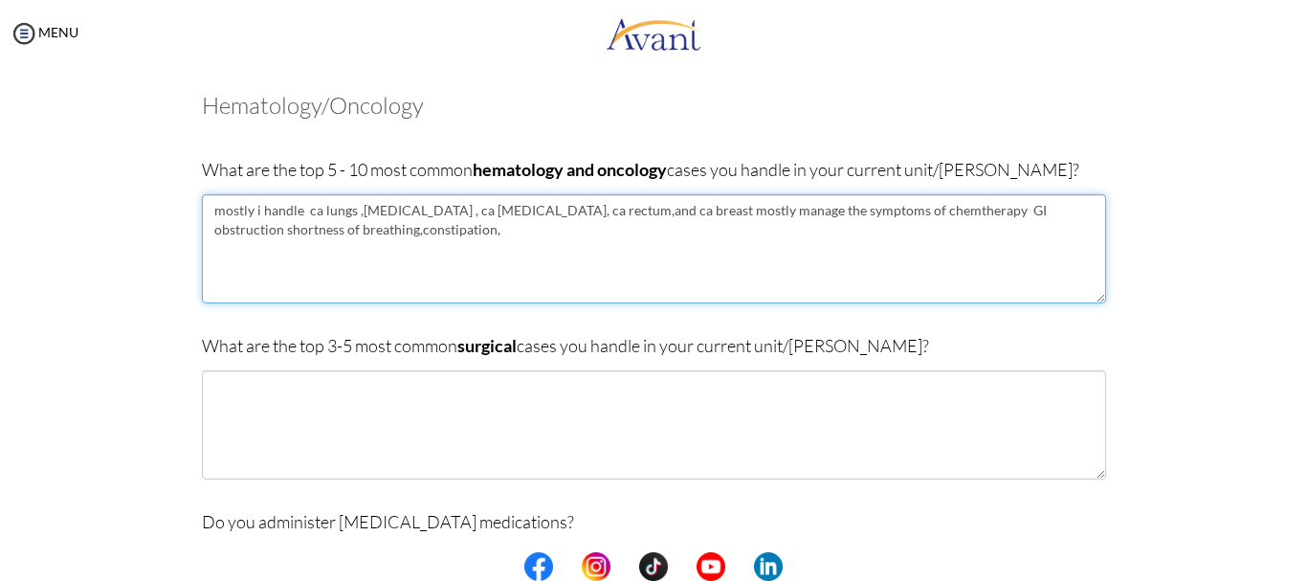
click at [1006, 219] on textarea "mostly i handle ca lungs ,lymphoma , ca gallbladder, ca rectum,and ca breast mo…" at bounding box center [654, 248] width 904 height 109
click at [265, 232] on textarea "mostly i handle ca lungs ,lymphoma , ca gallbladder, ca rectum,and ca breast mo…" at bounding box center [654, 248] width 904 height 109
click at [386, 228] on textarea "mostly i handle ca lungs ,lymphoma , ca gallbladder, ca rectum,and ca breast mo…" at bounding box center [654, 248] width 904 height 109
click at [300, 208] on textarea "mostly i handle ca lungs ,lymphoma , ca gallbladder, ca rectum,and ca breast mo…" at bounding box center [654, 248] width 904 height 109
click at [724, 211] on textarea "mostly i handle the cases like ca lungs ,lymphoma , ca gallbladder, ca rectum,a…" at bounding box center [654, 248] width 904 height 109
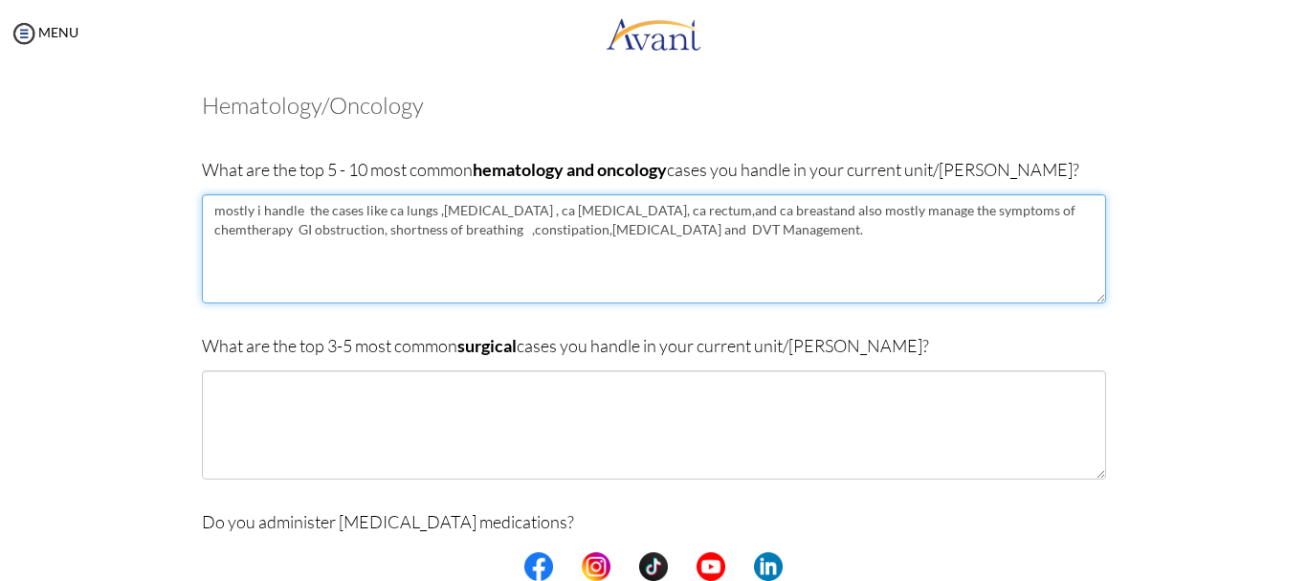
click at [819, 211] on textarea "mostly i handle the cases like ca lungs ,lymphoma , ca gallbladder, ca rectum,a…" at bounding box center [654, 248] width 904 height 109
click at [954, 214] on textarea "mostly i handle the cases like ca lungs ,lymphoma , ca gallbladder, ca rectum,a…" at bounding box center [654, 248] width 904 height 109
type textarea "mostly i handle the cases like ca lungs ,lymphoma , ca gallbladder, ca rectum,a…"
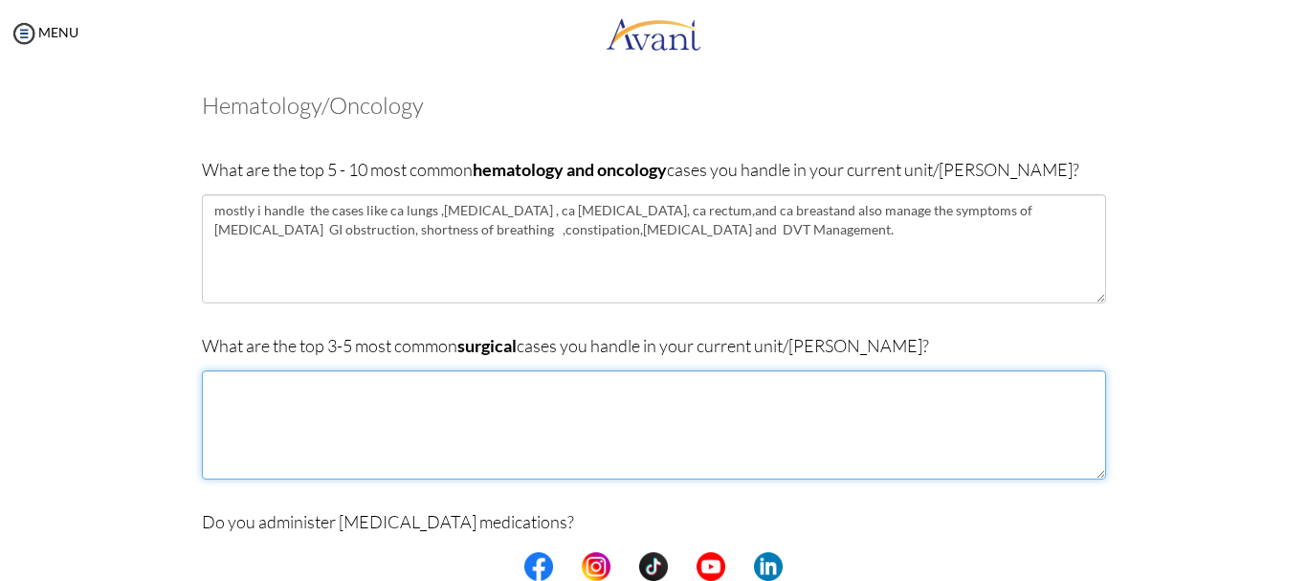
click at [345, 405] on textarea at bounding box center [654, 424] width 904 height 109
click at [356, 398] on textarea "surgical cases like colostomy, mascotomy, TAHwith BSO DE" at bounding box center [654, 424] width 904 height 109
click at [581, 388] on textarea "surgical cases like colostomy, mascotomy, TAHwith BSO DE" at bounding box center [654, 424] width 904 height 109
click at [531, 387] on textarea "surgical cases like colostomy, mascotomy, TAHwith BSO Debulking surgery" at bounding box center [654, 424] width 904 height 109
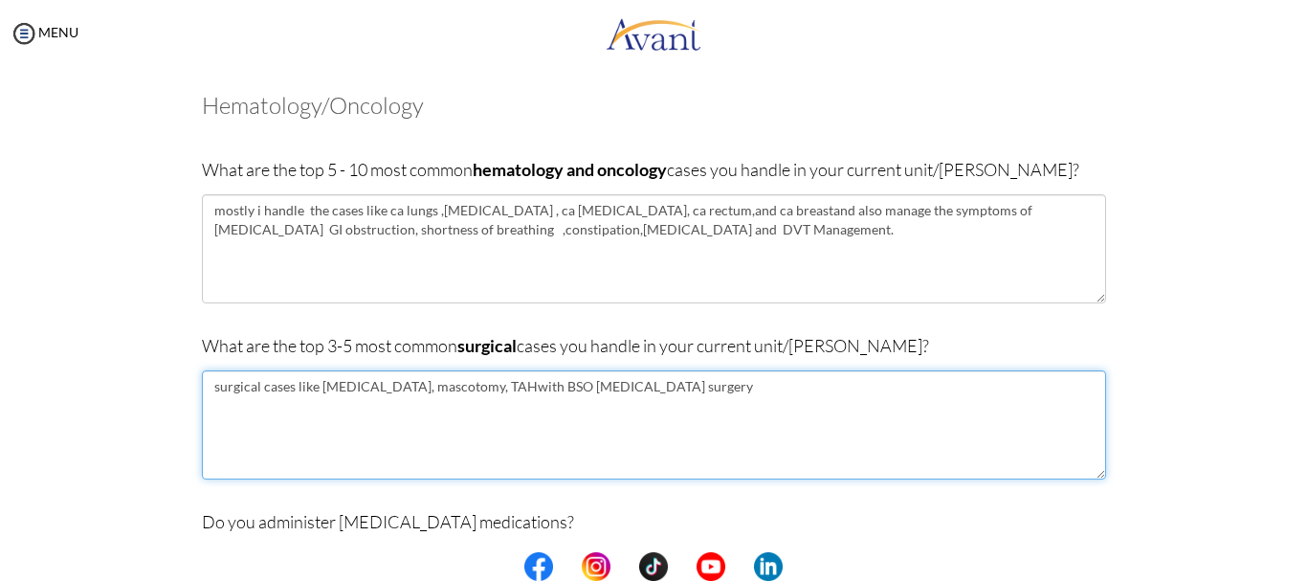
click at [531, 387] on textarea "surgical cases like colostomy, mascotomy, TAHwith BSO Debulking surgery" at bounding box center [654, 424] width 904 height 109
click at [672, 391] on textarea "surgical cases like colostomy, mascotomy, TAHwith BSO Debulking surgery" at bounding box center [654, 424] width 904 height 109
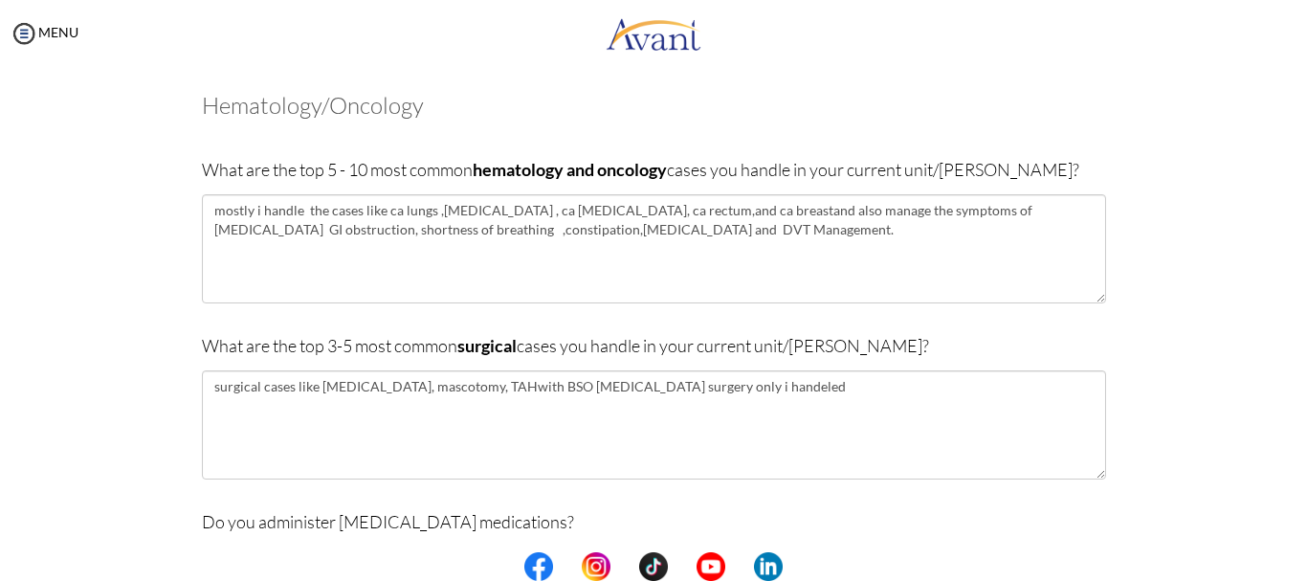
click at [0, 0] on div at bounding box center [0, 0] width 0 height 0
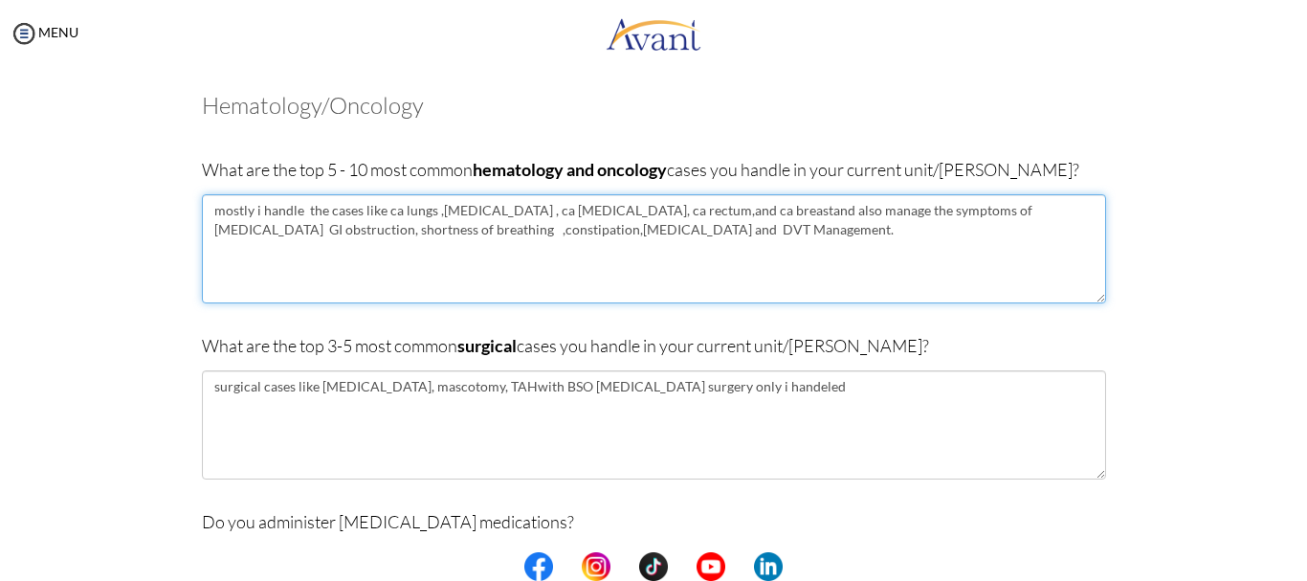
click at [1092, 238] on textarea "mostly i handle the cases like ca lungs ,lymphoma , ca gallbladder, ca rectum,a…" at bounding box center [654, 248] width 904 height 109
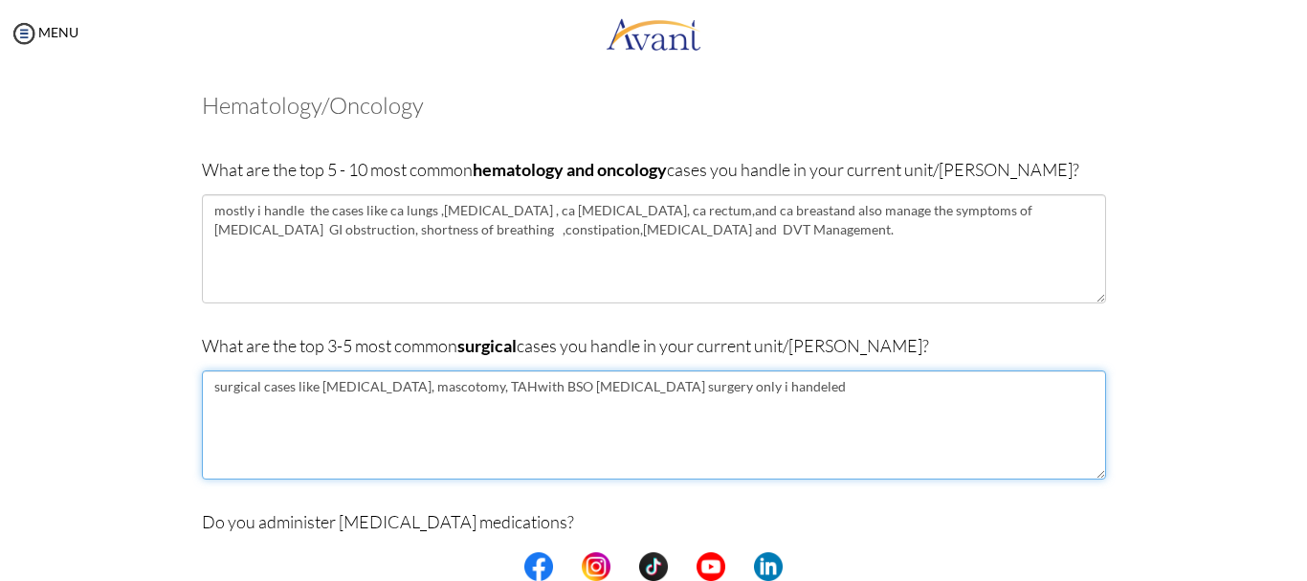
click at [806, 391] on textarea "surgical cases like colostomy, mascotomy, TAHwith BSO Debulking surgery only i …" at bounding box center [654, 424] width 904 height 109
click at [719, 386] on textarea "surgical cases like colostomy, mascotomy, TAHwith BSO Debulking surgery only i …" at bounding box center [654, 424] width 904 height 109
click at [806, 388] on textarea "surgical cases like colostomy, mascotomy, TAHwith BSO Debulking surgery chest t…" at bounding box center [654, 424] width 904 height 109
type textarea "surgical cases like colostomy, mascotomy, TAHwith BSO Debulking surgery chest t…"
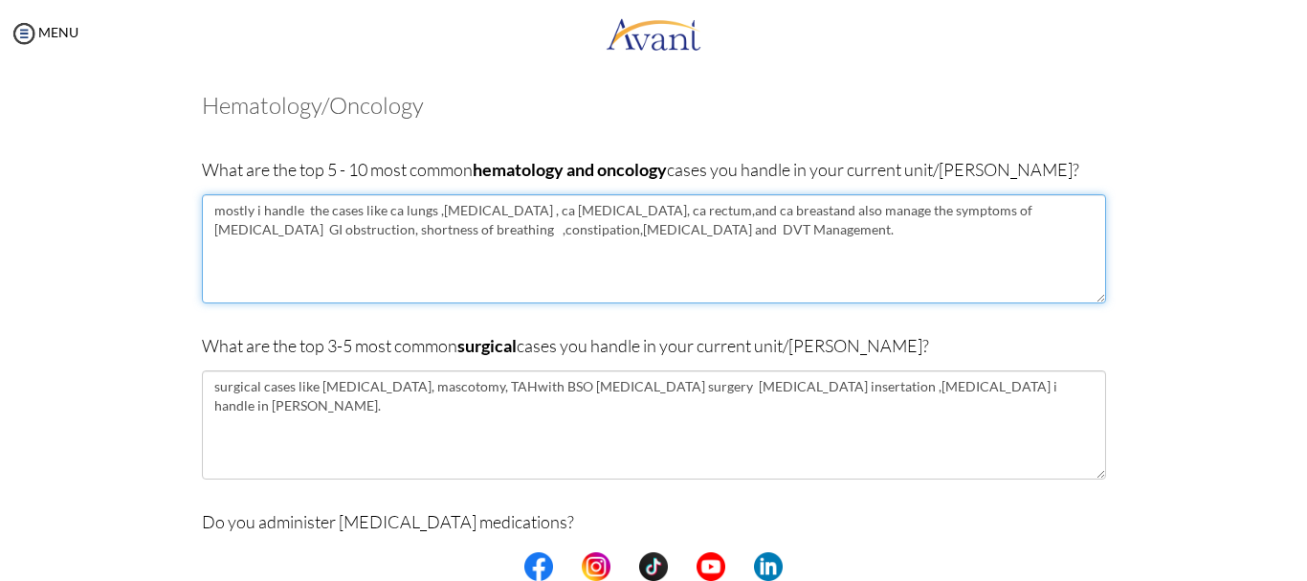
click at [724, 209] on textarea "mostly i handle the cases like ca lungs ,lymphoma , ca gallbladder, ca rectum,a…" at bounding box center [654, 248] width 904 height 109
click at [644, 215] on textarea "mostly i handle the cases like ca lungs ,lymphoma , ca gallbladder, ca rectum,a…" at bounding box center [654, 248] width 904 height 109
click at [496, 231] on textarea "mostly i handle the cases like ca lungs ,lymphoma , ca gallbladder, ca rectum ,…" at bounding box center [654, 248] width 904 height 109
type textarea "mostly i handle the cases like ca lungs ,lymphoma , ca gallbladder, ca rectum ,…"
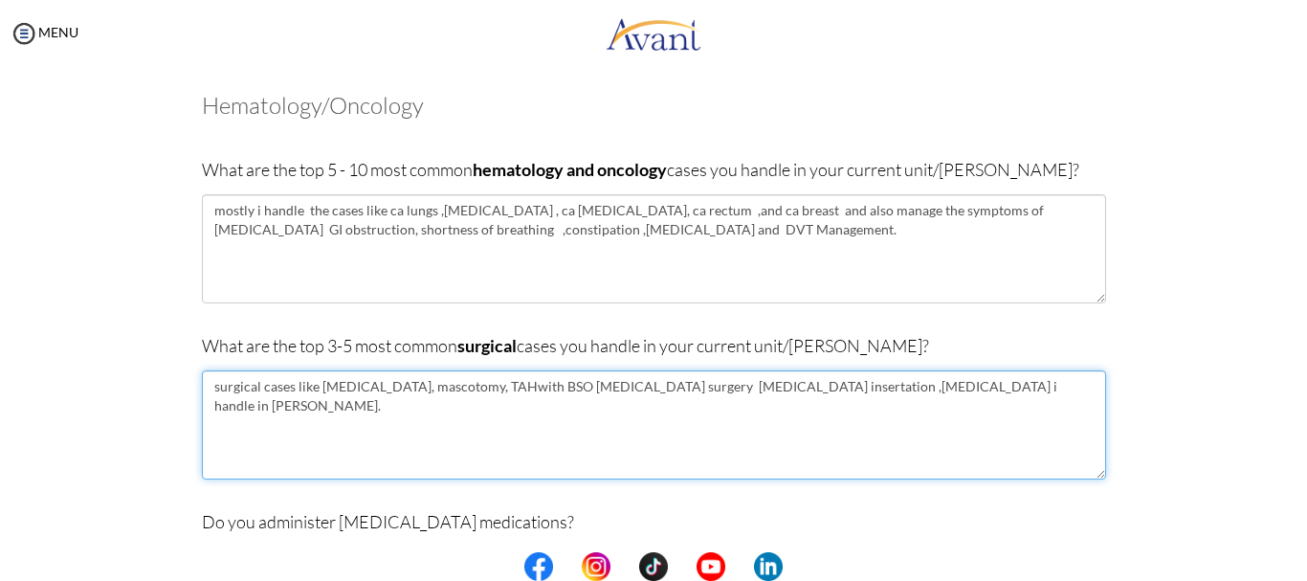
click at [443, 392] on textarea "surgical cases like colostomy, mascotomy, TAHwith BSO Debulking surgery chest t…" at bounding box center [654, 424] width 904 height 109
click at [482, 384] on textarea "surgical cases like colostomy, mastectomy , TAHwith BSO Debulking surgery chest…" at bounding box center [654, 424] width 904 height 109
click at [783, 385] on textarea "surgical cases like colostomy, mastectomy , TAH with BSO Debulking surgery ches…" at bounding box center [654, 424] width 904 height 109
click at [1012, 384] on textarea "surgical cases like colostomy, mastectomy , TAH with BSO Debulking surgery ches…" at bounding box center [654, 424] width 904 height 109
click at [933, 389] on textarea "surgical cases like colostomy, mastectomy , TAH with BSO Debulking surgery ches…" at bounding box center [654, 424] width 904 height 109
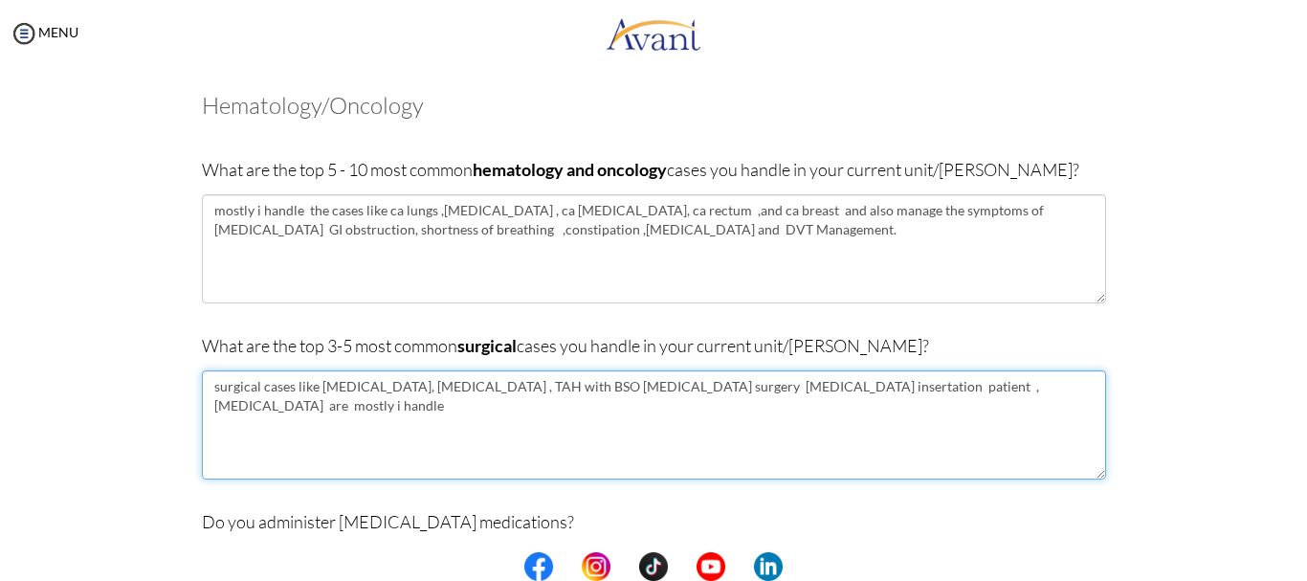
click at [1037, 399] on textarea "surgical cases like colostomy, mastectomy , TAH with BSO Debulking surgery ches…" at bounding box center [654, 424] width 904 height 109
click at [655, 390] on textarea "surgical cases like colostomy, mastectomy , TAH with BSO Debulking surgery ches…" at bounding box center [654, 424] width 904 height 109
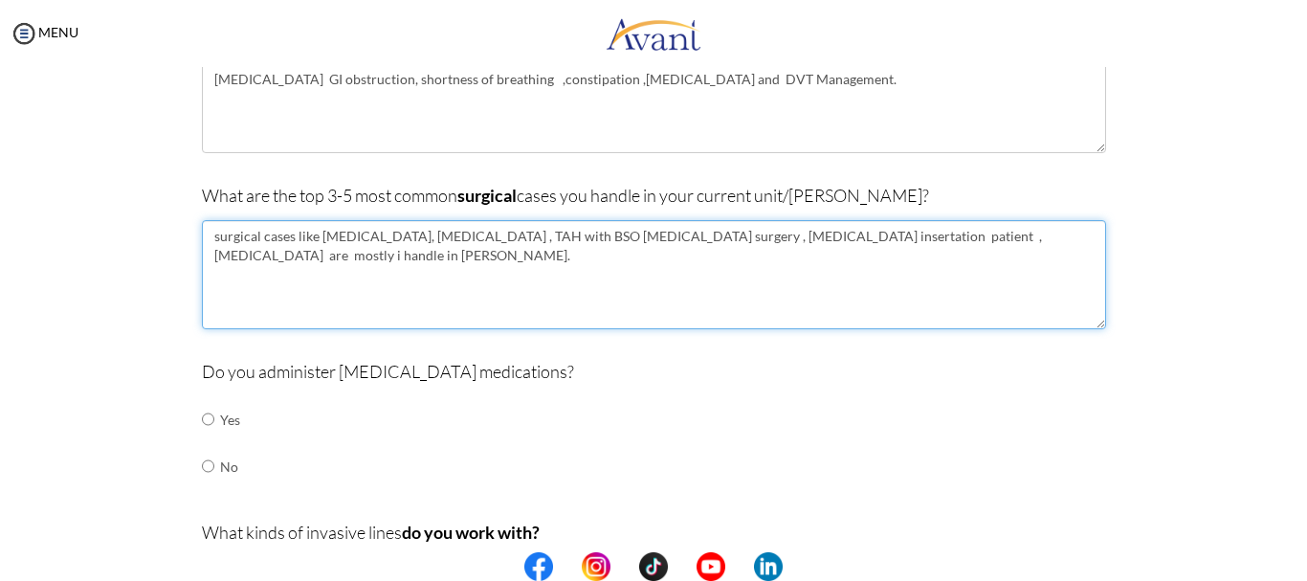
scroll to position [258, 0]
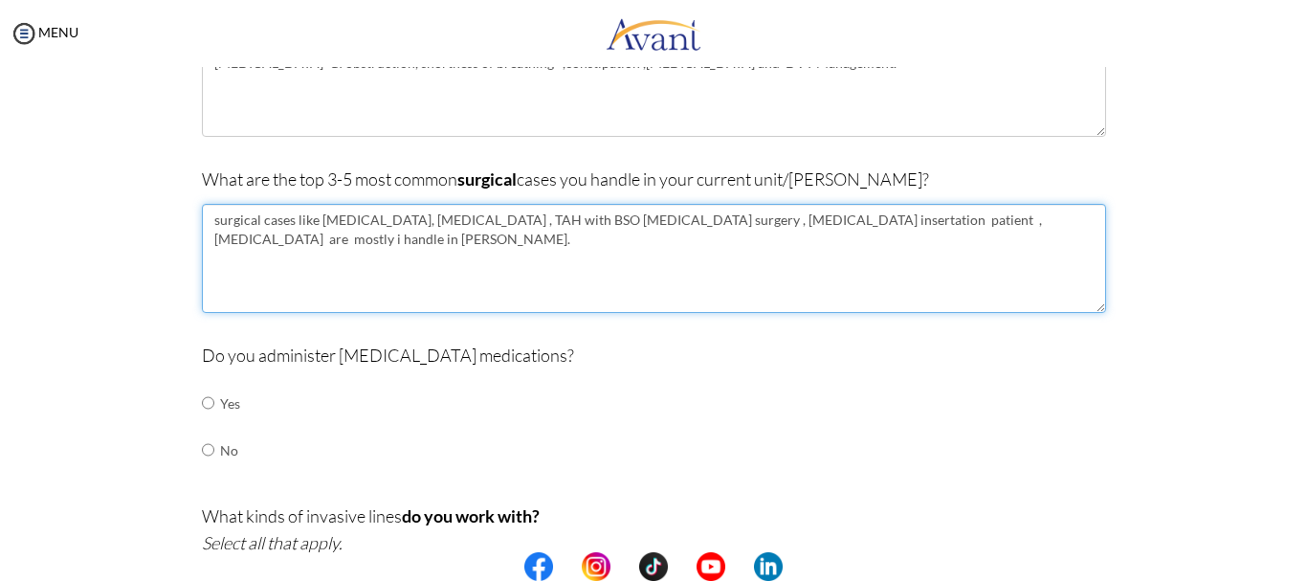
type textarea "surgical cases like colostomy, mastectomy , TAH with BSO Debulking surgery , ch…"
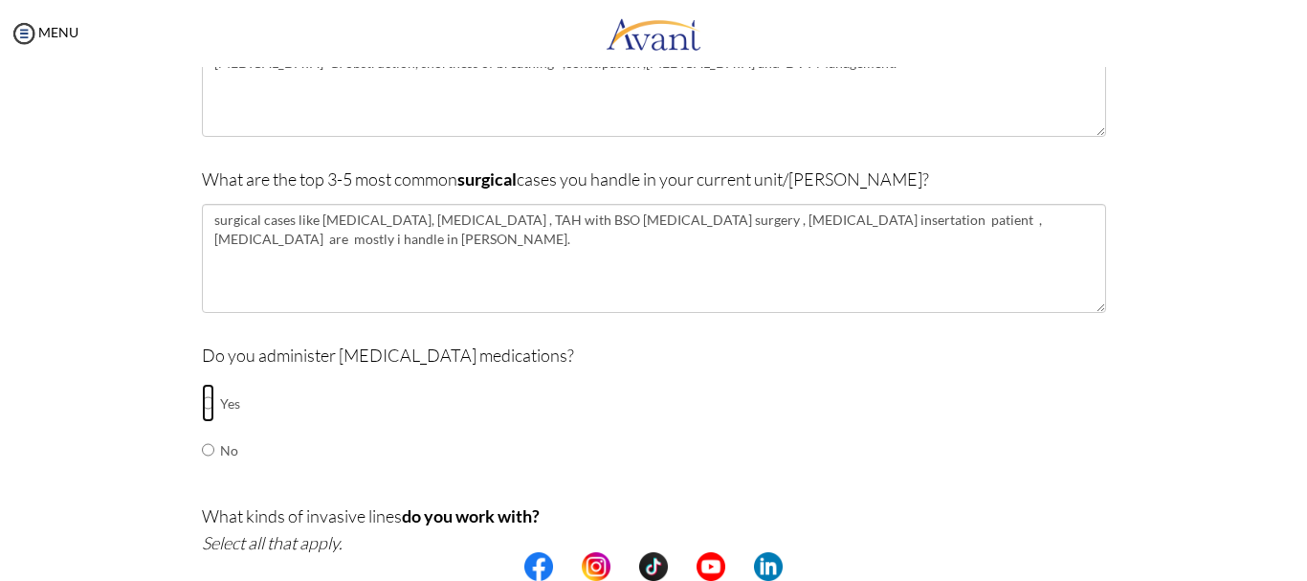
click at [206, 401] on input "radio" at bounding box center [208, 403] width 12 height 38
radio input "true"
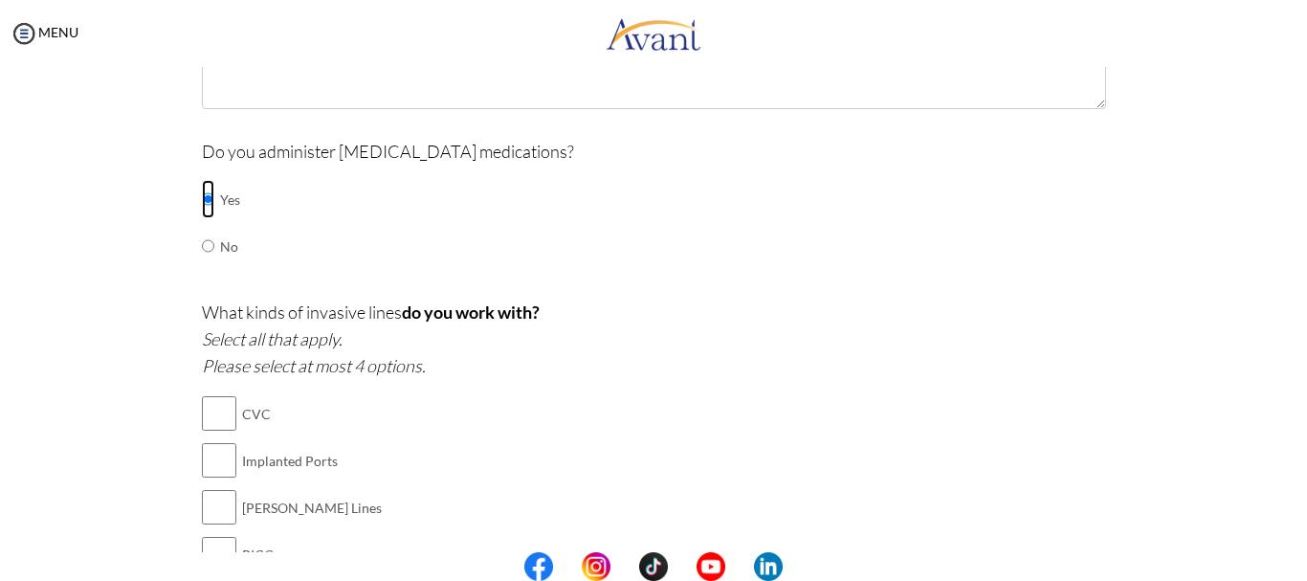
scroll to position [471, 0]
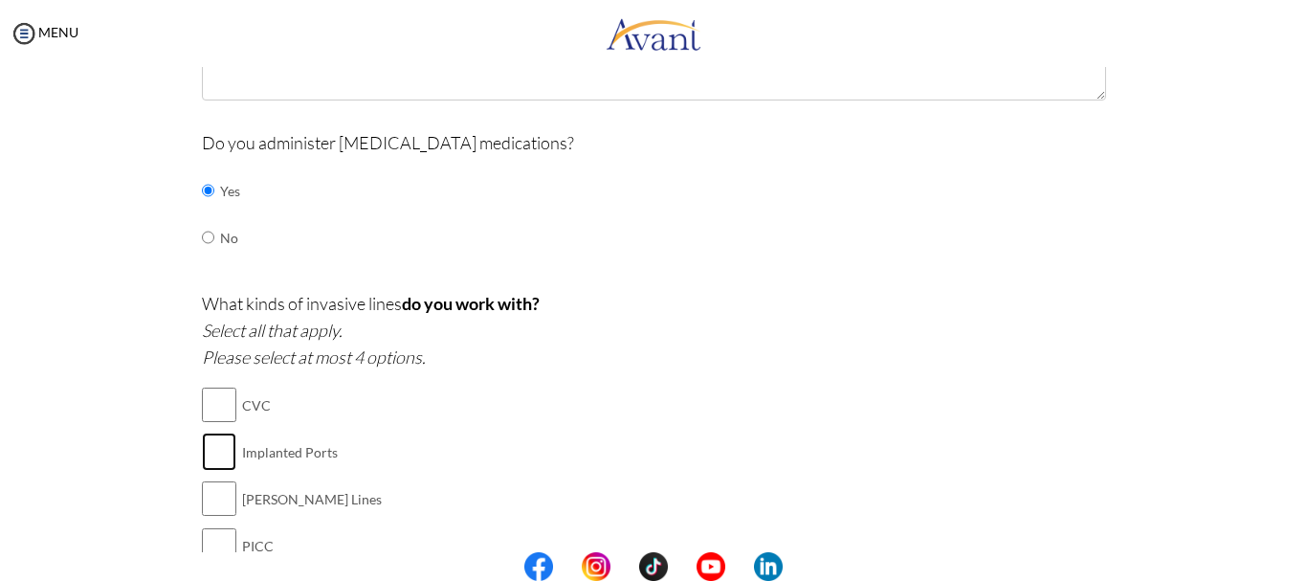
click at [204, 448] on input "checkbox" at bounding box center [219, 452] width 34 height 38
checkbox input "true"
click at [212, 543] on input "checkbox" at bounding box center [219, 545] width 34 height 38
checkbox input "true"
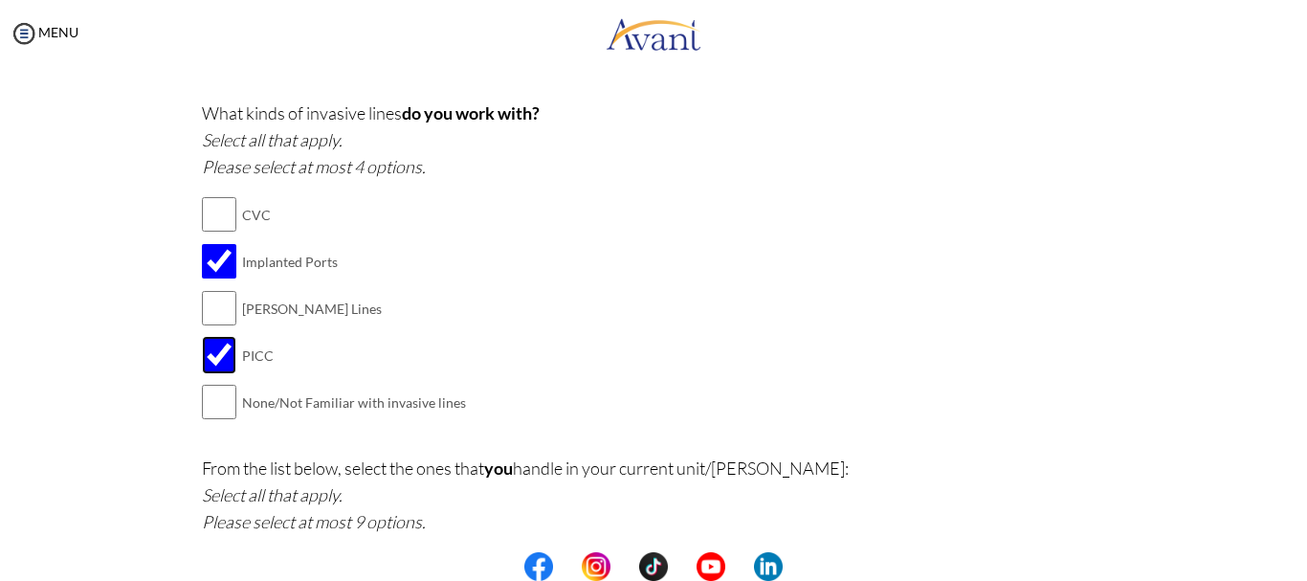
scroll to position [668, 0]
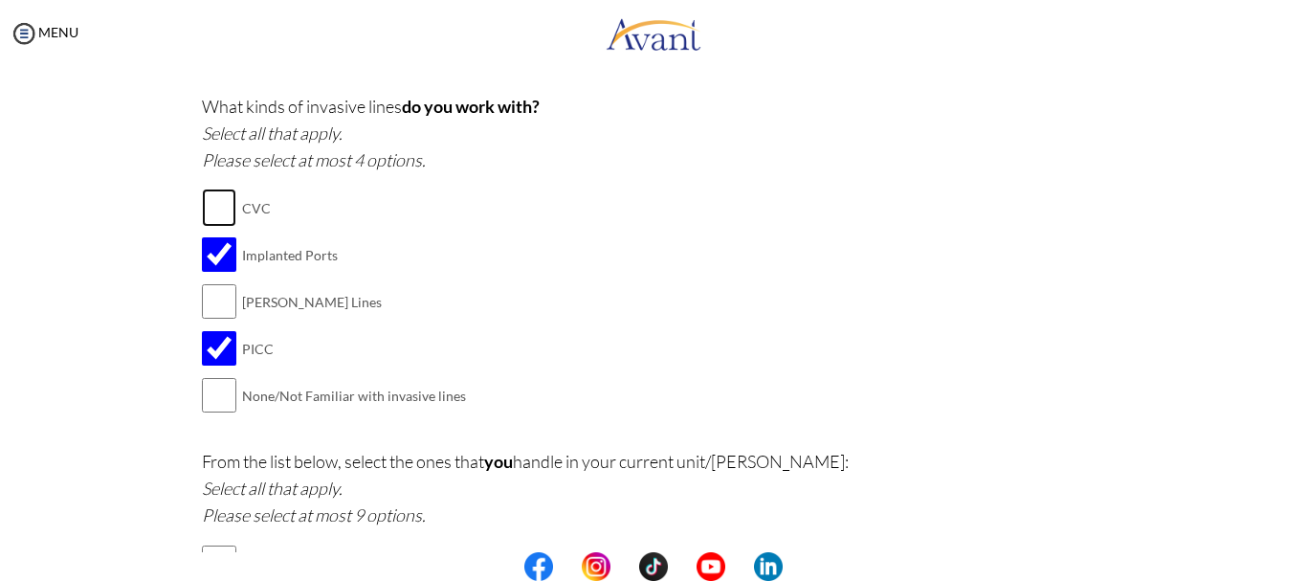
click at [224, 211] on input "checkbox" at bounding box center [219, 208] width 34 height 38
checkbox input "true"
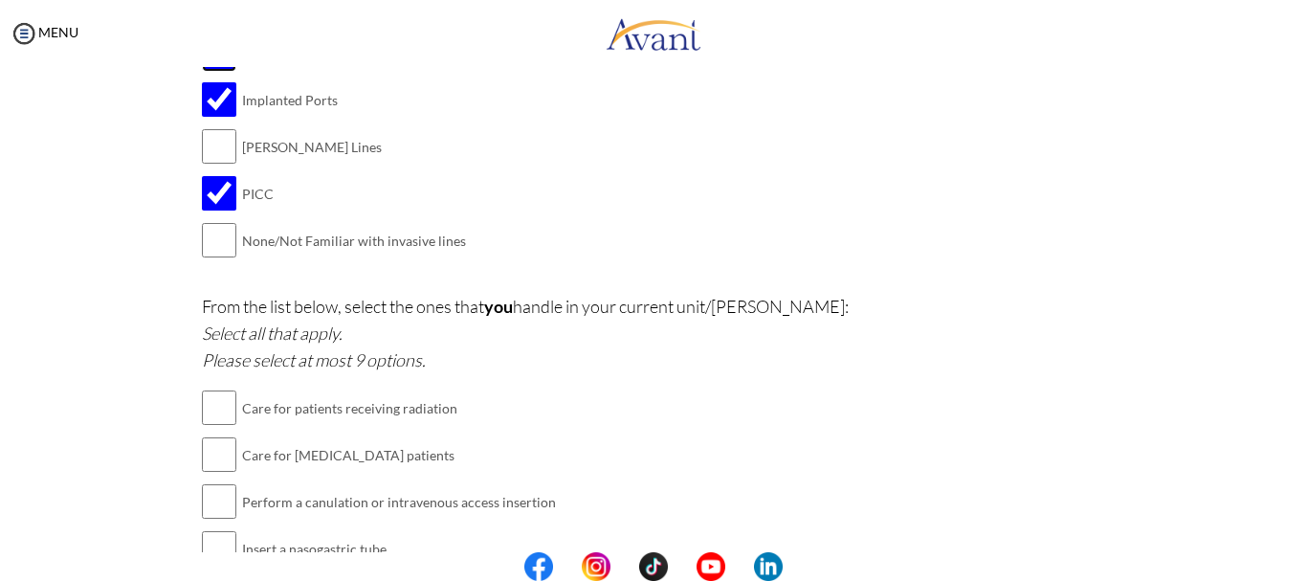
scroll to position [824, 0]
click at [215, 457] on input "checkbox" at bounding box center [219, 453] width 34 height 38
checkbox input "true"
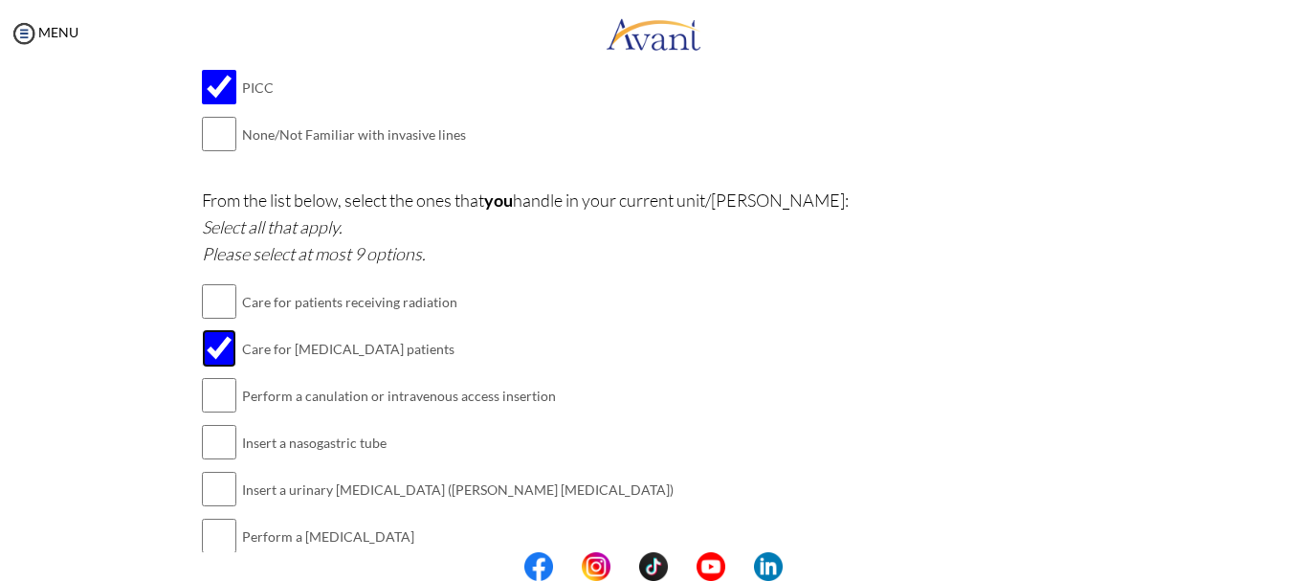
scroll to position [934, 0]
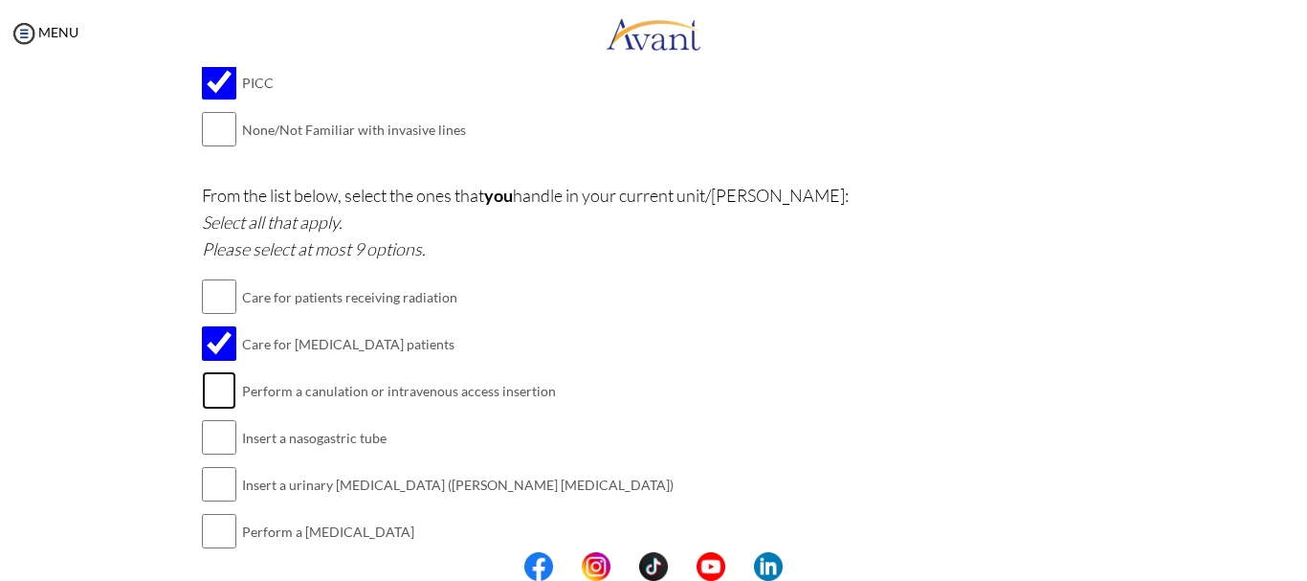
click at [205, 403] on input "checkbox" at bounding box center [219, 390] width 34 height 38
checkbox input "true"
click at [211, 489] on input "checkbox" at bounding box center [219, 484] width 34 height 38
checkbox input "true"
click at [211, 534] on input "checkbox" at bounding box center [219, 531] width 34 height 38
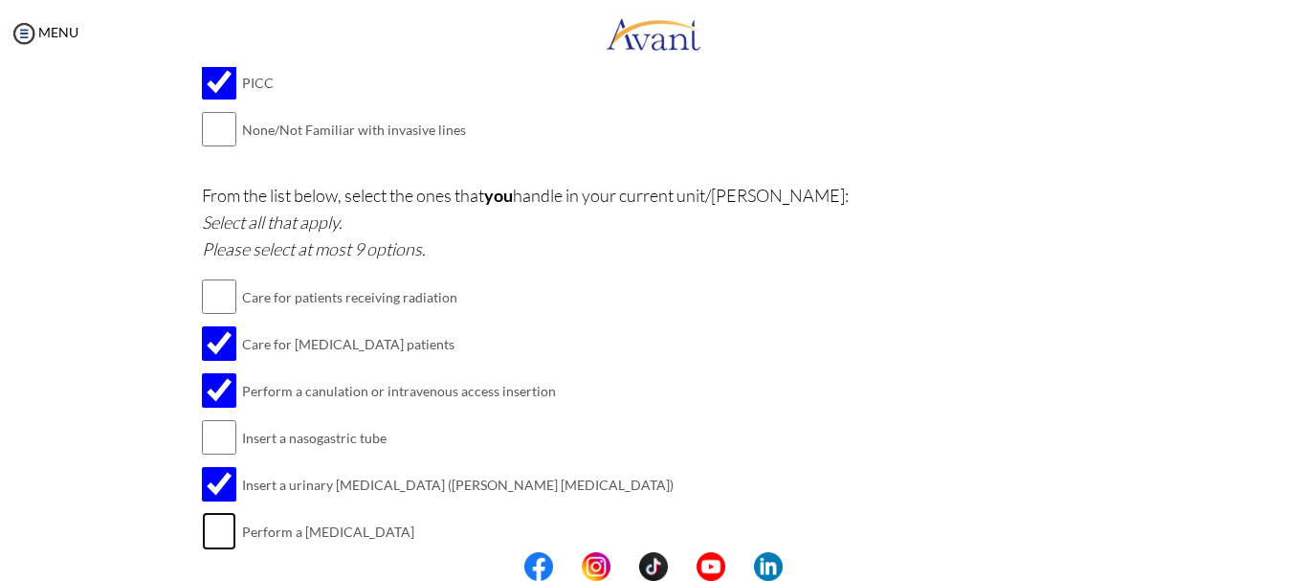
checkbox input "true"
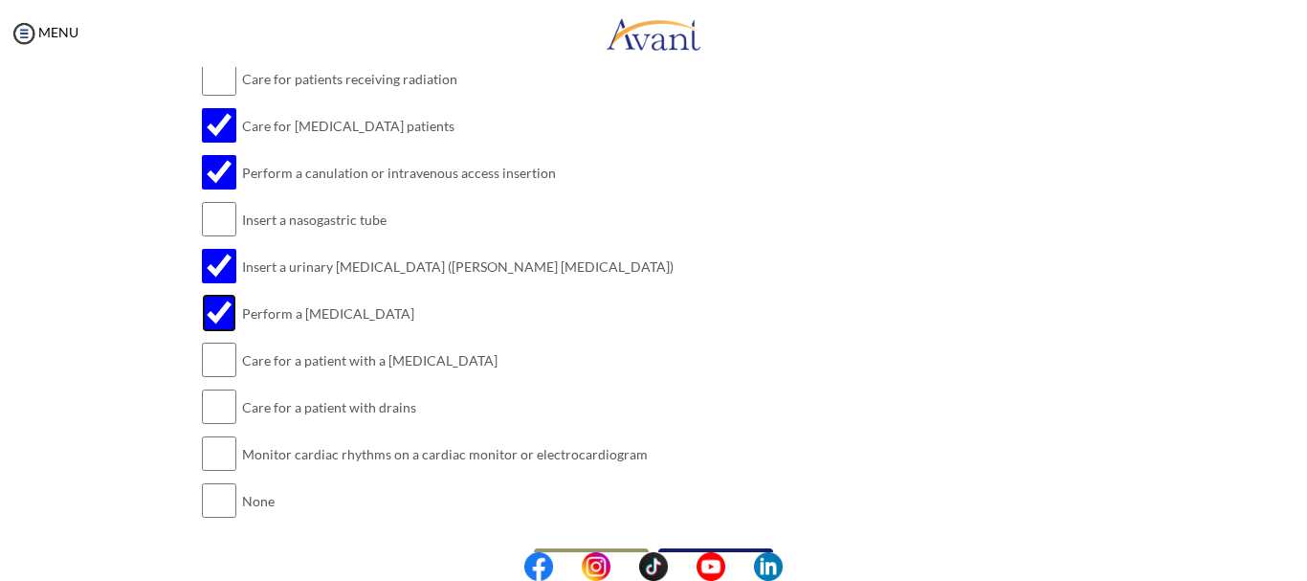
scroll to position [1156, 0]
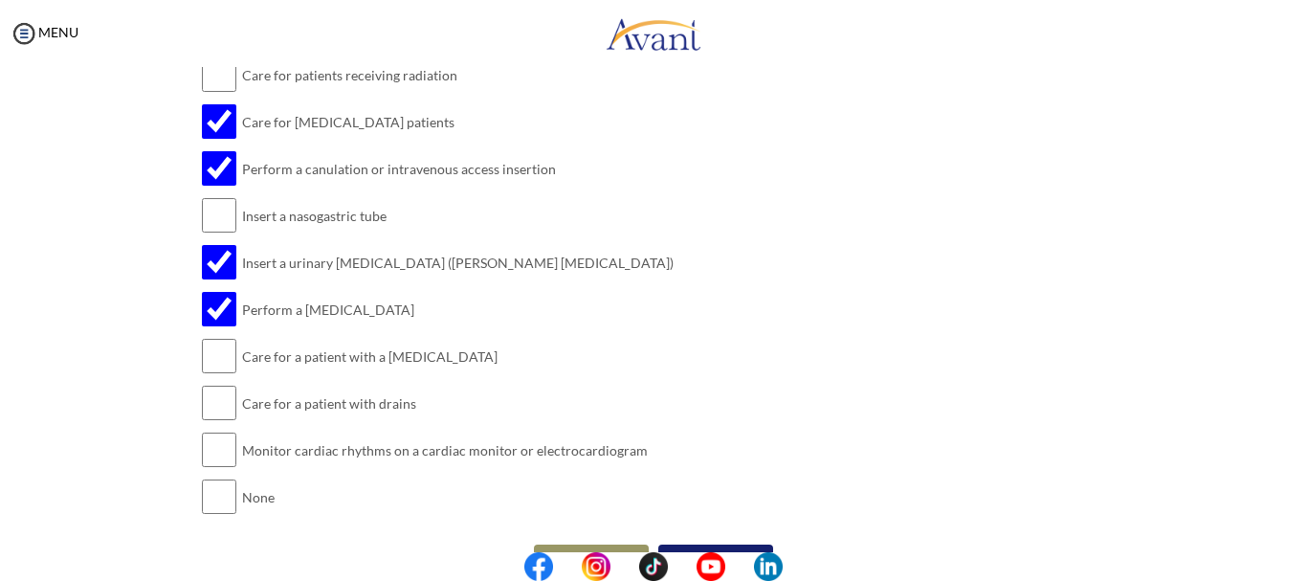
click at [236, 352] on td at bounding box center [239, 356] width 6 height 47
click at [214, 355] on input "checkbox" at bounding box center [219, 356] width 34 height 38
checkbox input "true"
click at [211, 409] on input "checkbox" at bounding box center [219, 403] width 34 height 38
checkbox input "true"
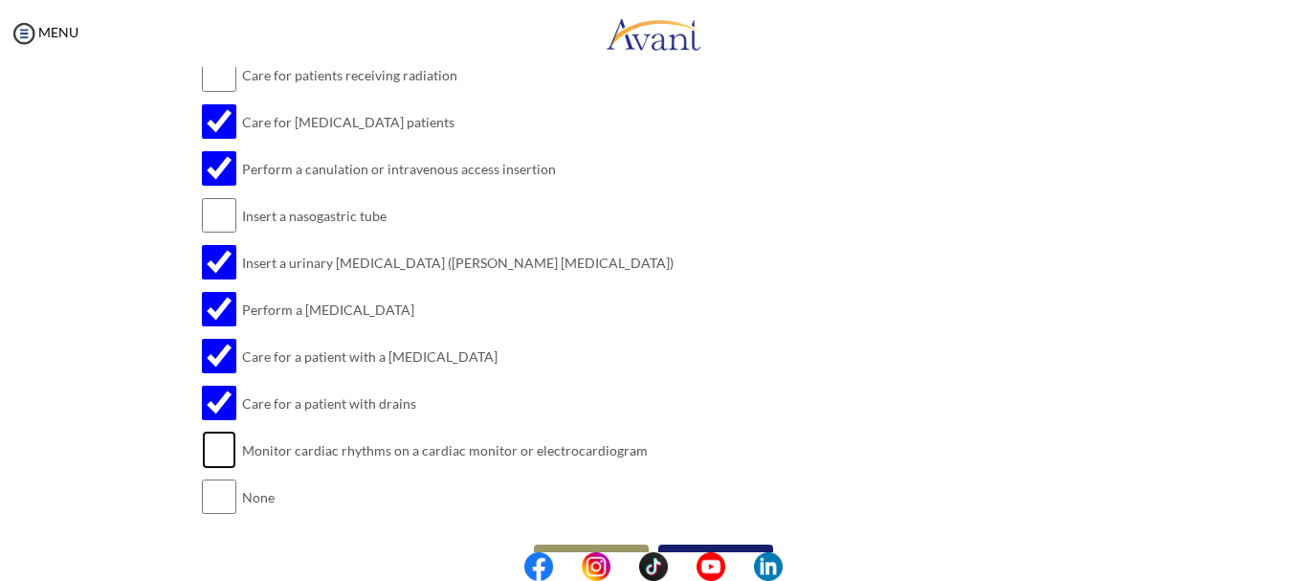
click at [207, 448] on input "checkbox" at bounding box center [219, 450] width 34 height 38
checkbox input "true"
click at [215, 211] on input "checkbox" at bounding box center [219, 215] width 34 height 38
checkbox input "true"
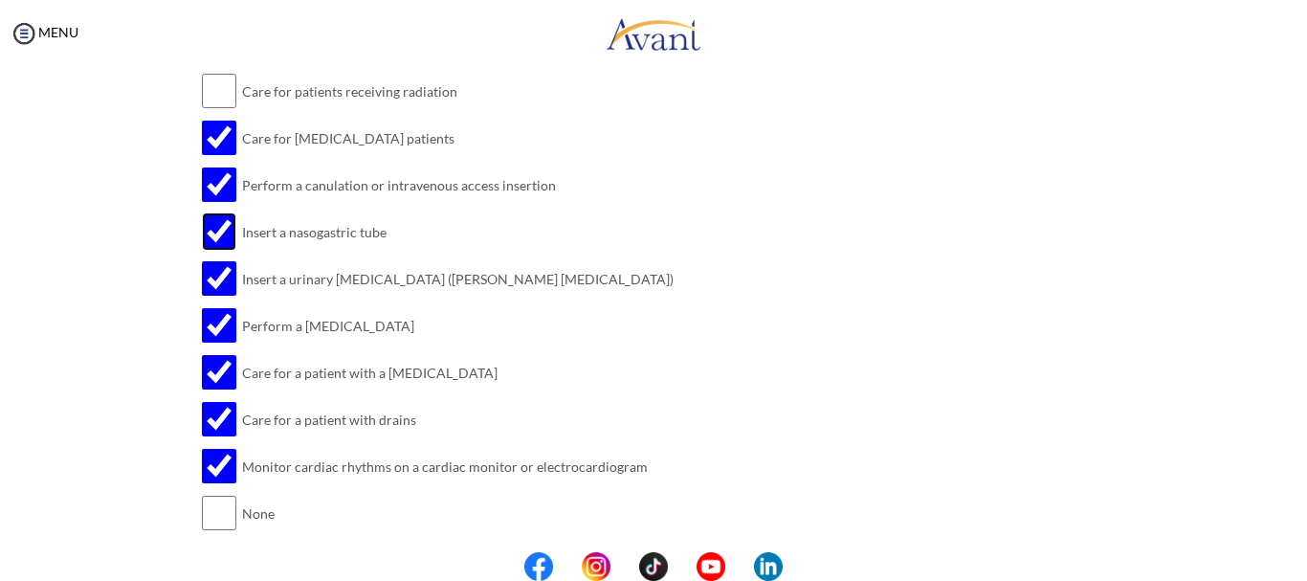
scroll to position [1203, 0]
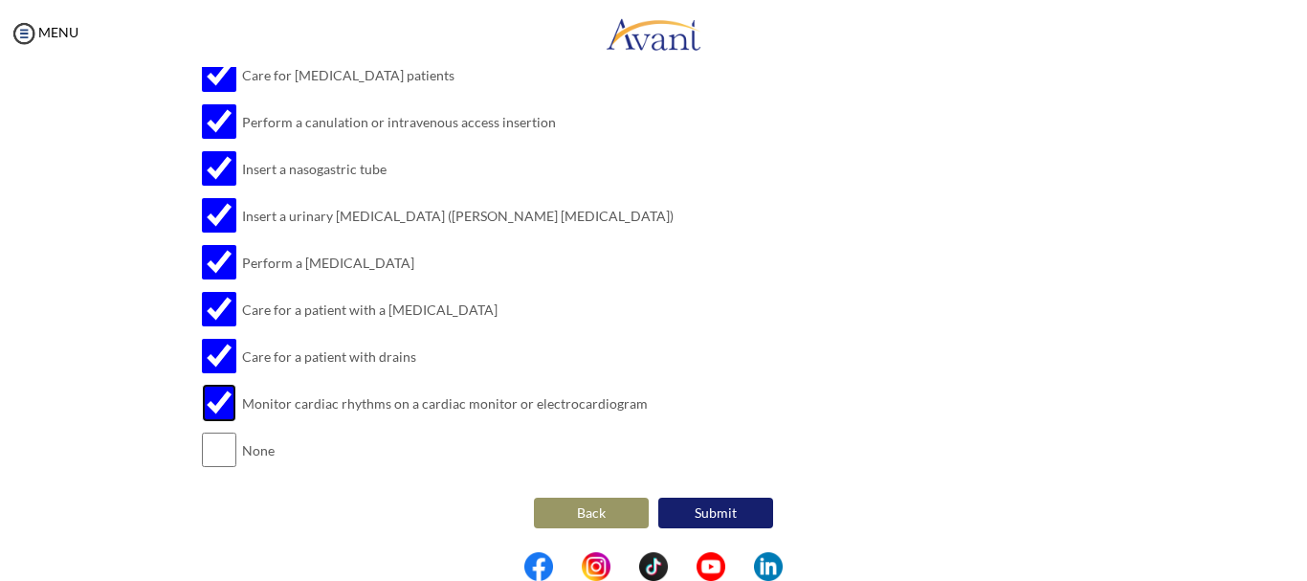
click at [213, 402] on input "checkbox" at bounding box center [219, 403] width 34 height 38
checkbox input "false"
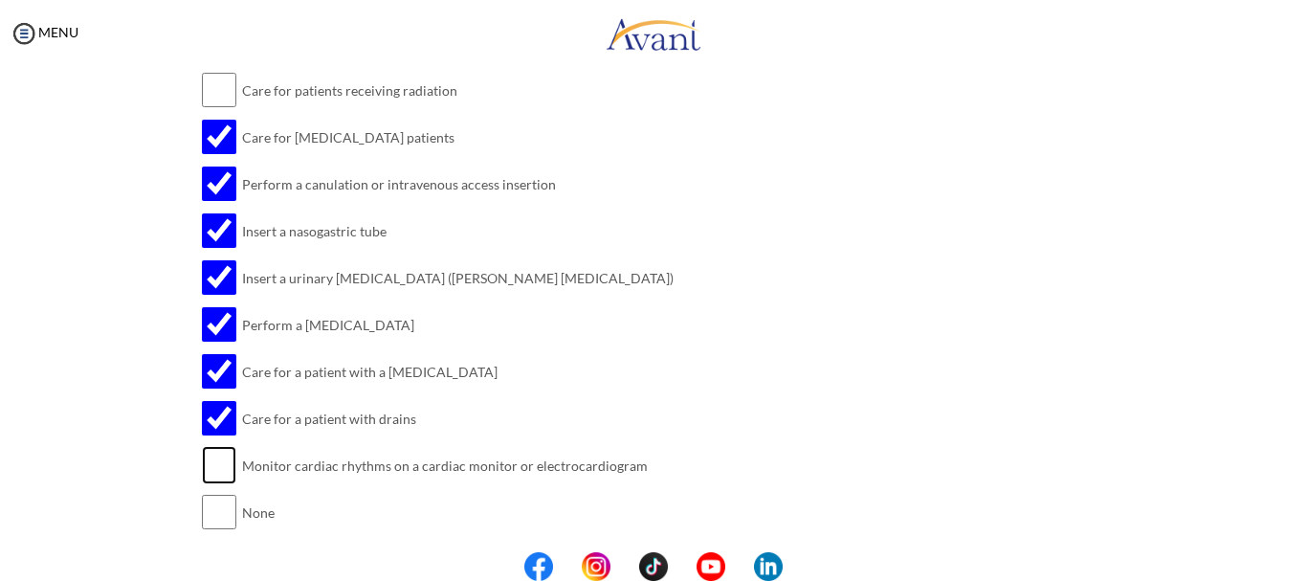
scroll to position [1132, 0]
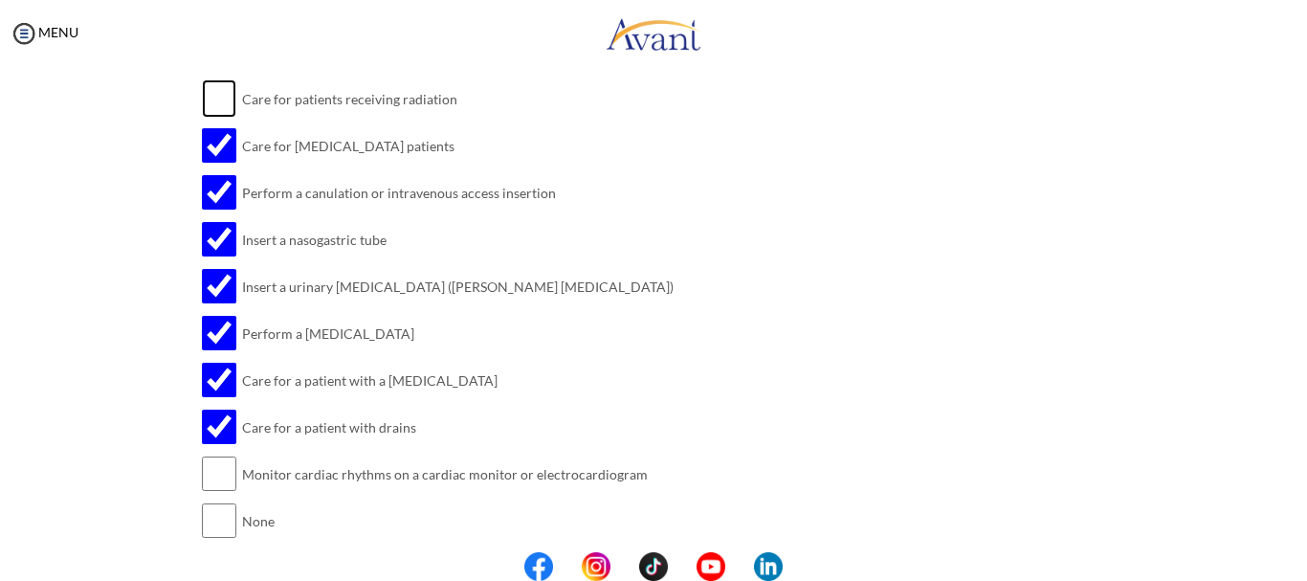
click at [221, 106] on input "checkbox" at bounding box center [219, 98] width 34 height 38
checkbox input "true"
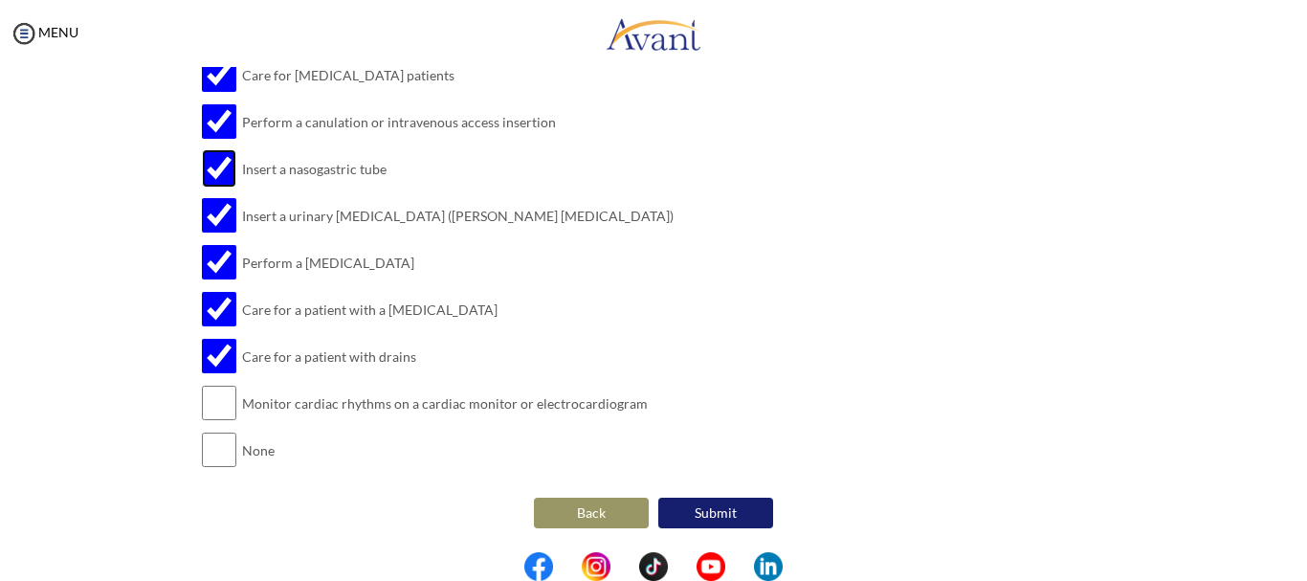
click at [222, 175] on input "checkbox" at bounding box center [219, 168] width 34 height 38
checkbox input "false"
click at [711, 518] on button "Submit" at bounding box center [715, 513] width 115 height 31
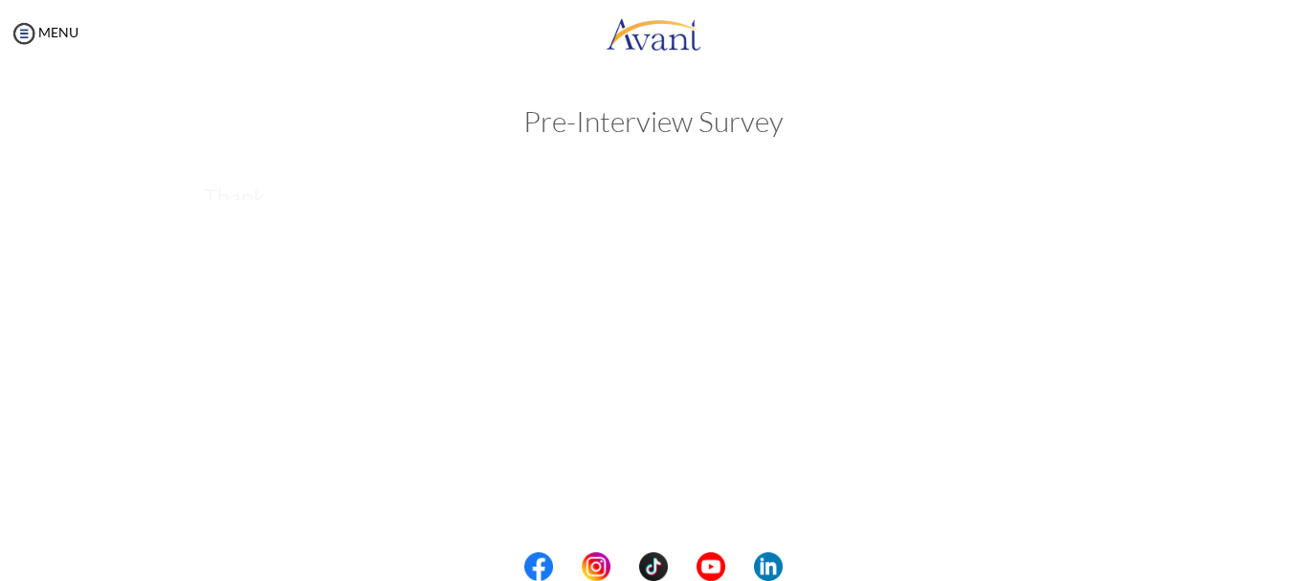
scroll to position [0, 0]
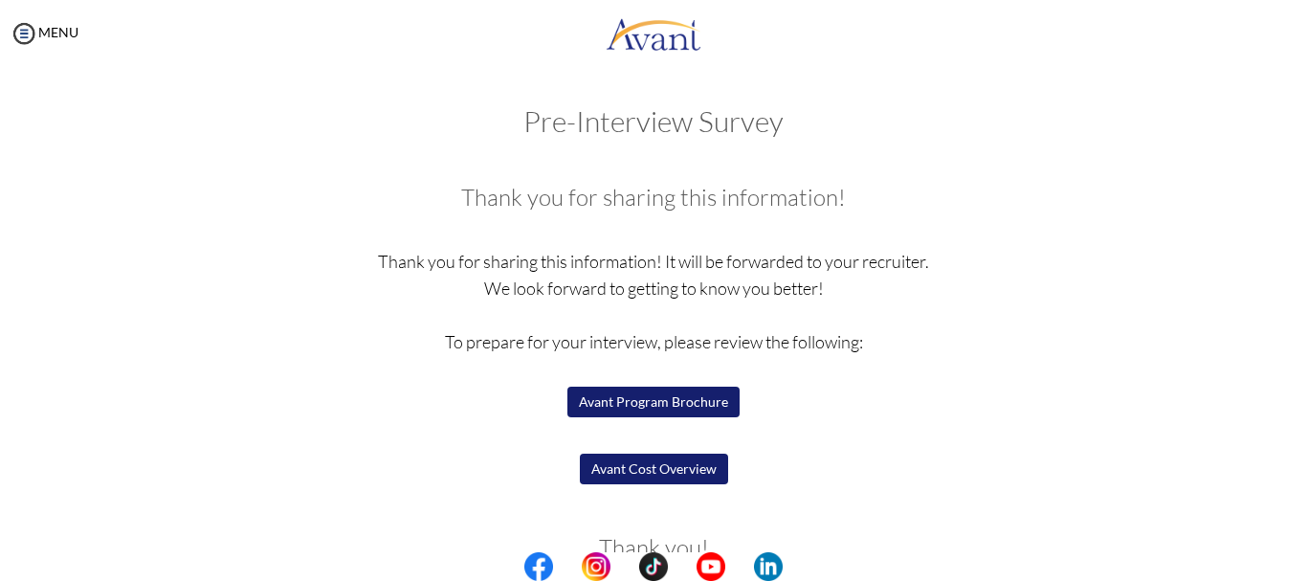
click at [633, 403] on button "Avant Program Brochure" at bounding box center [653, 402] width 172 height 31
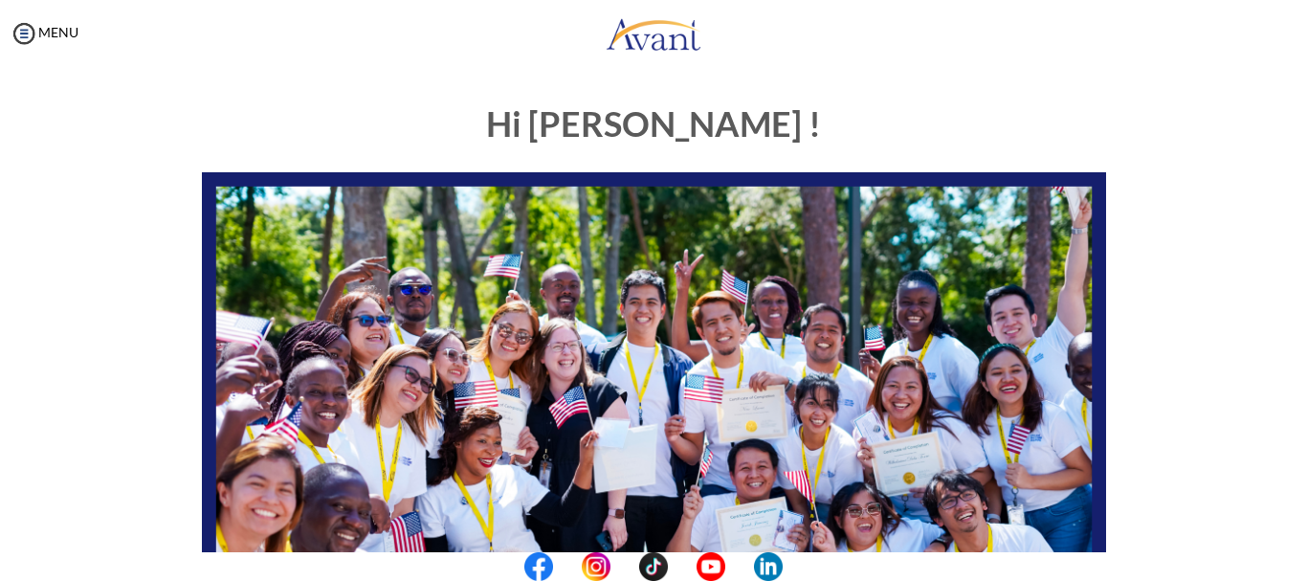
click at [901, 77] on div "My Status What is the next step? We would like you to watch the introductory vi…" at bounding box center [653, 357] width 1307 height 581
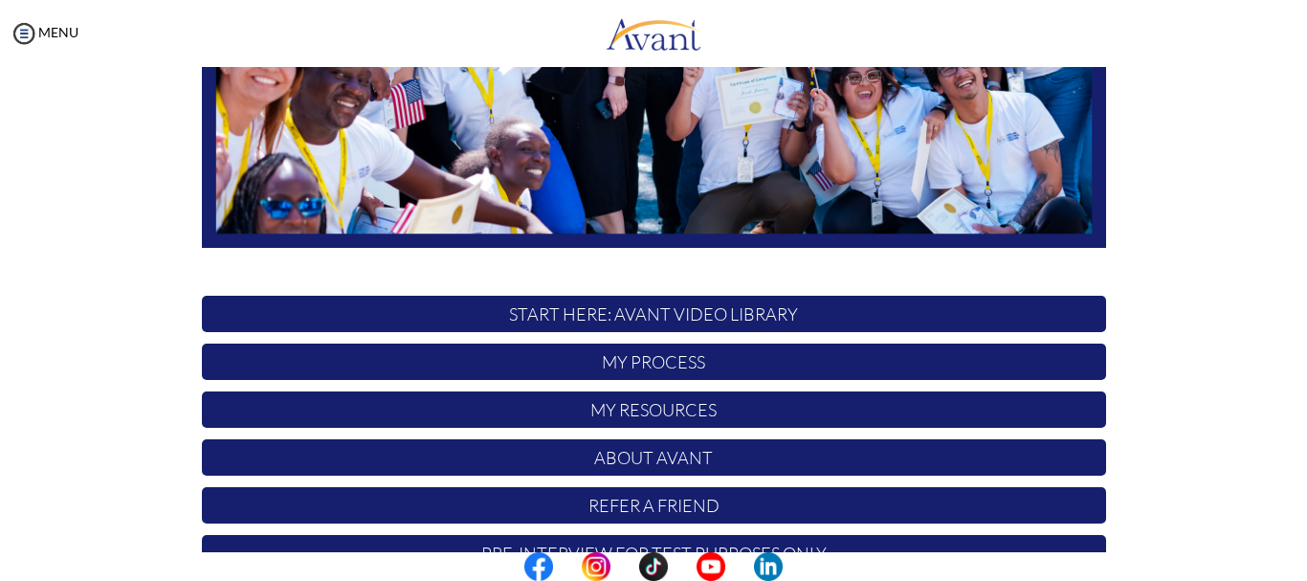
scroll to position [482, 0]
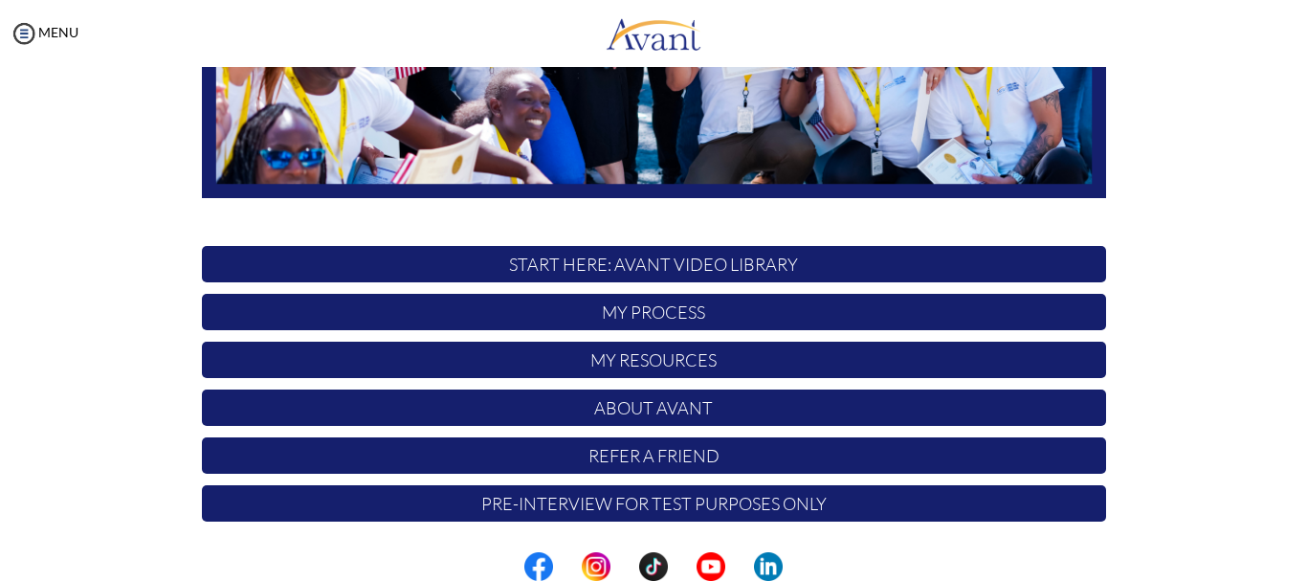
click at [770, 309] on p "My Process" at bounding box center [654, 312] width 904 height 36
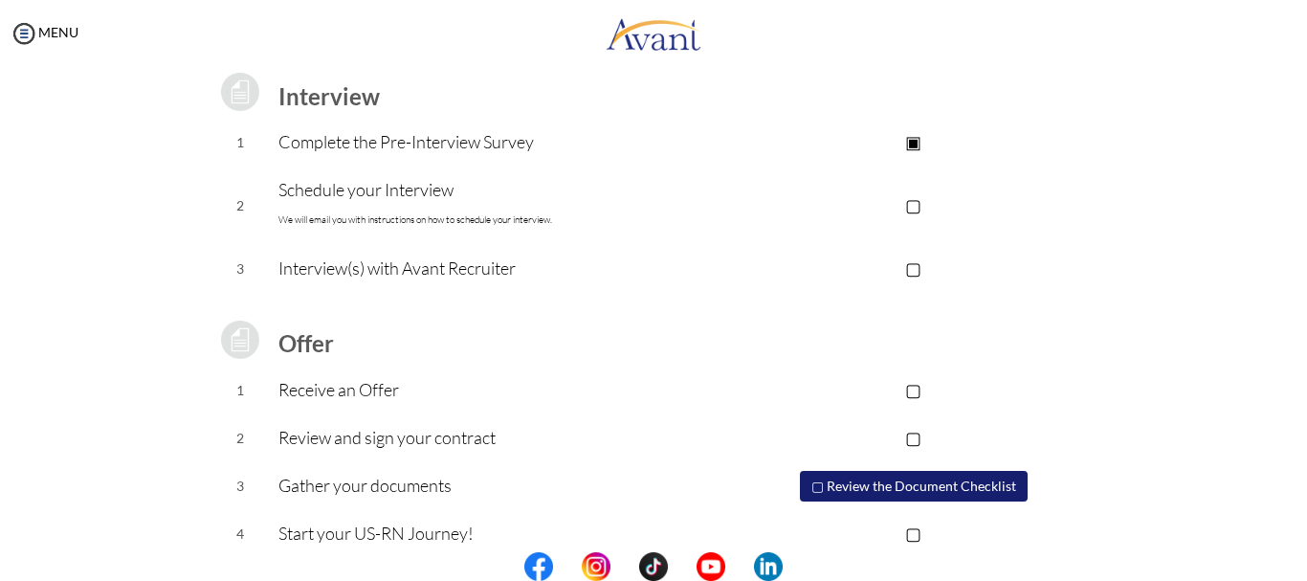
scroll to position [265, 0]
click at [890, 487] on button "▢ Review the Document Checklist" at bounding box center [914, 487] width 228 height 31
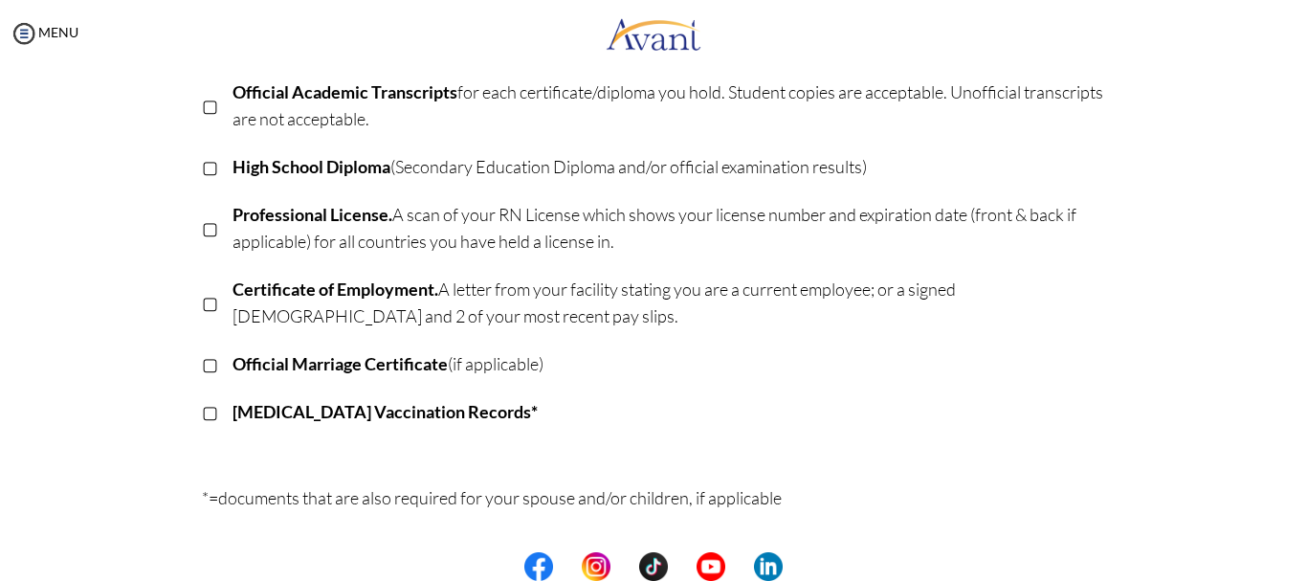
scroll to position [0, 0]
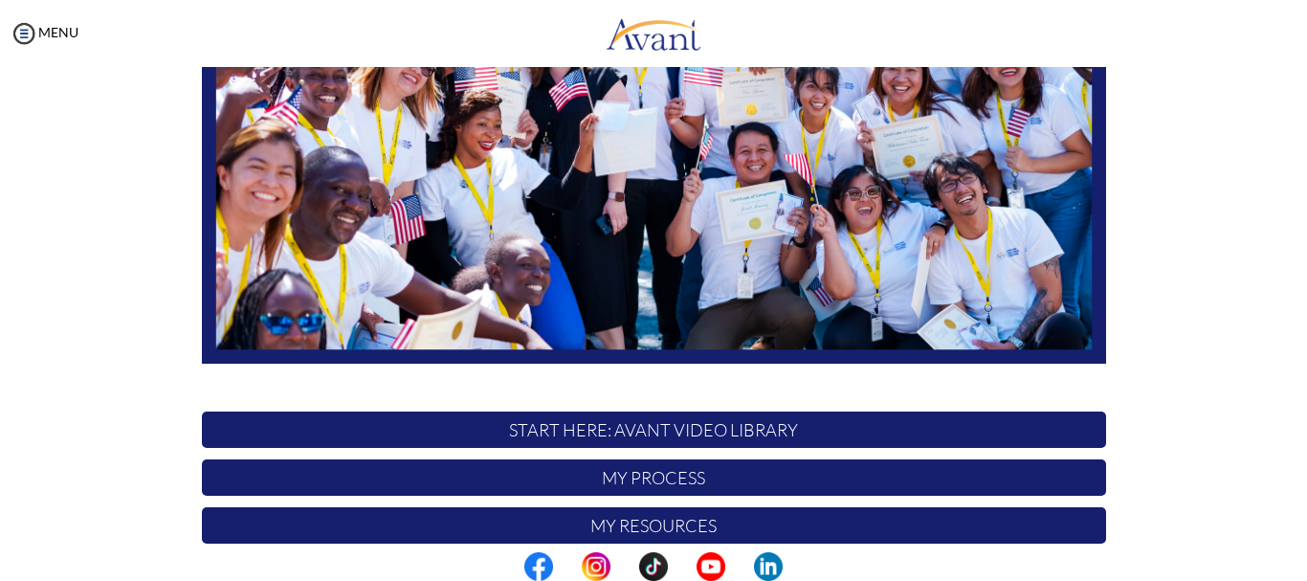
scroll to position [482, 0]
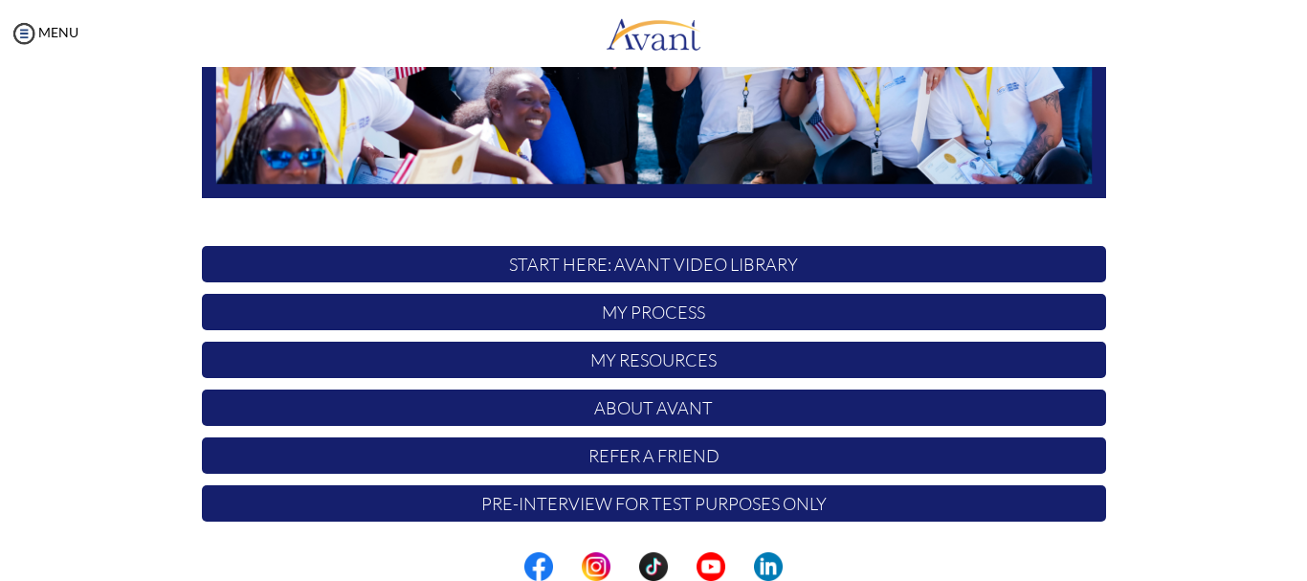
click at [767, 510] on p "Pre-Interview for test purposes only" at bounding box center [654, 503] width 904 height 36
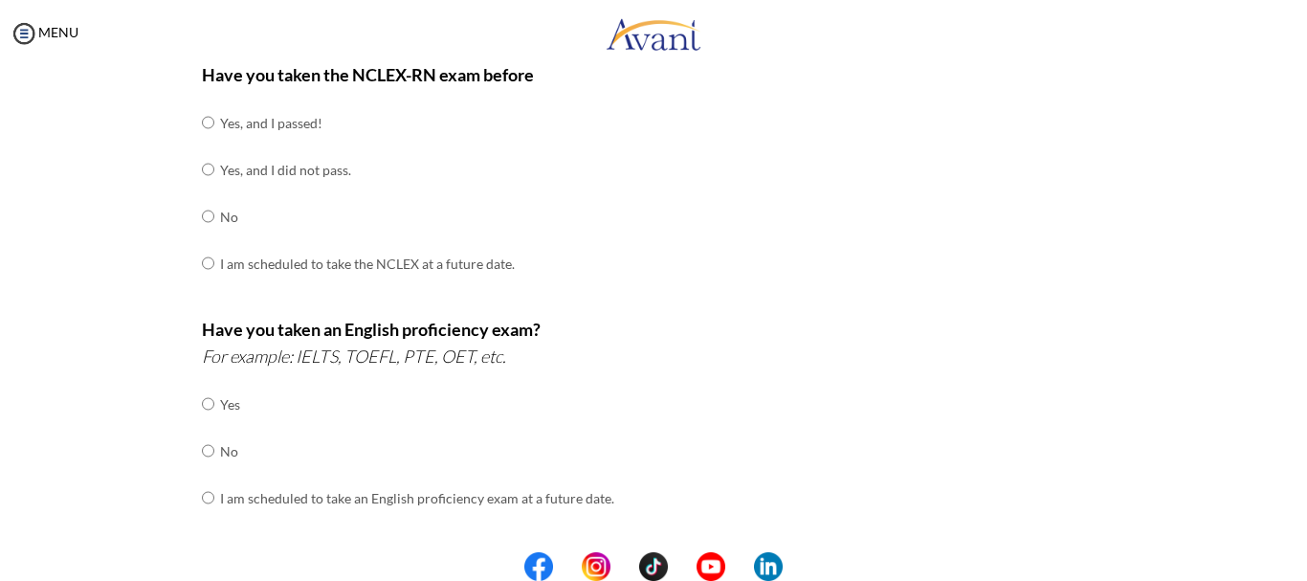
scroll to position [644, 0]
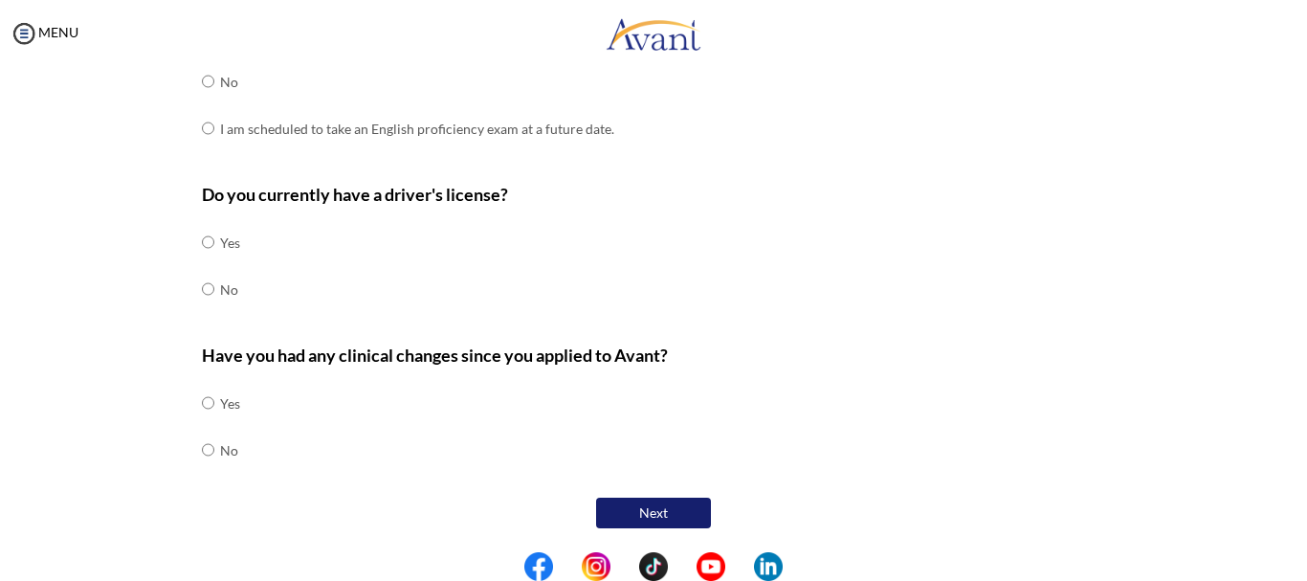
click at [669, 510] on button "Next" at bounding box center [653, 513] width 115 height 31
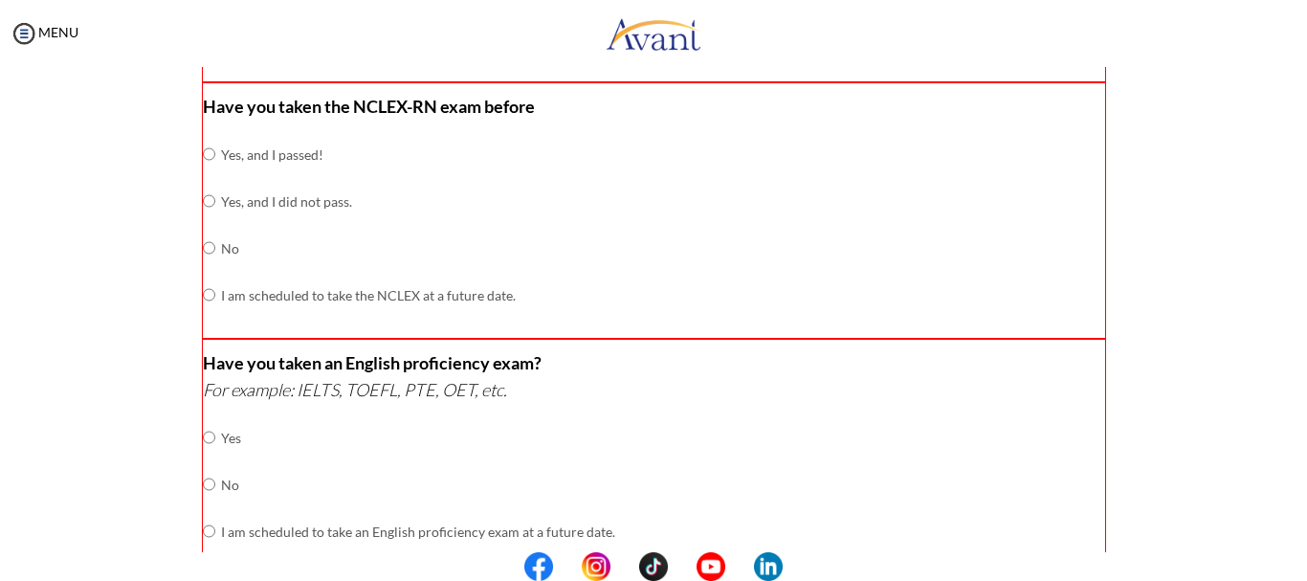
scroll to position [656, 0]
